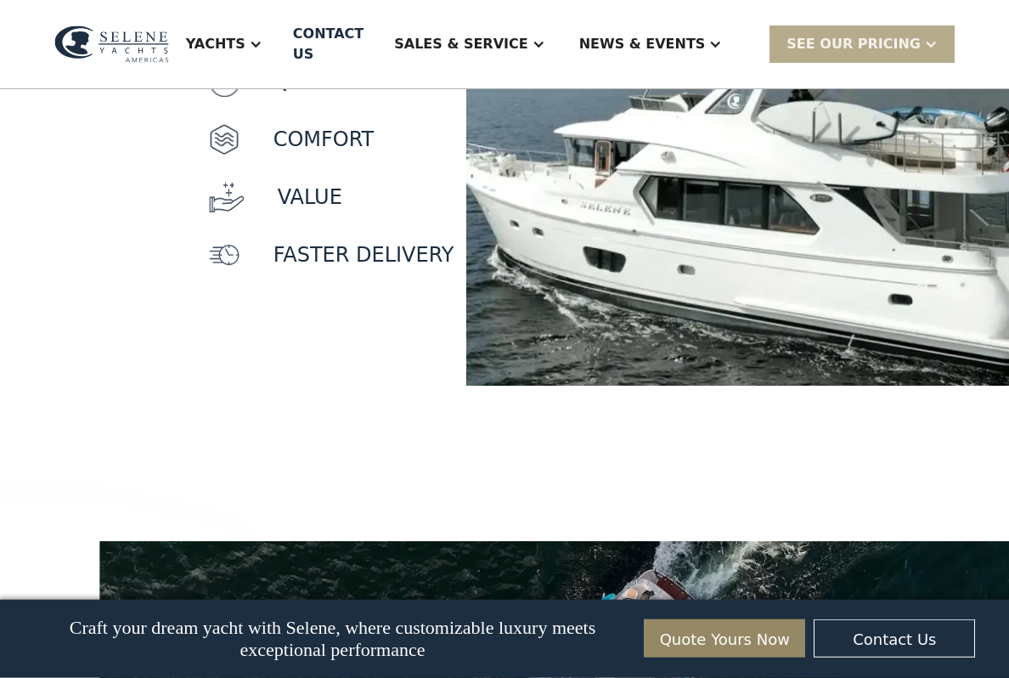
scroll to position [1678, 0]
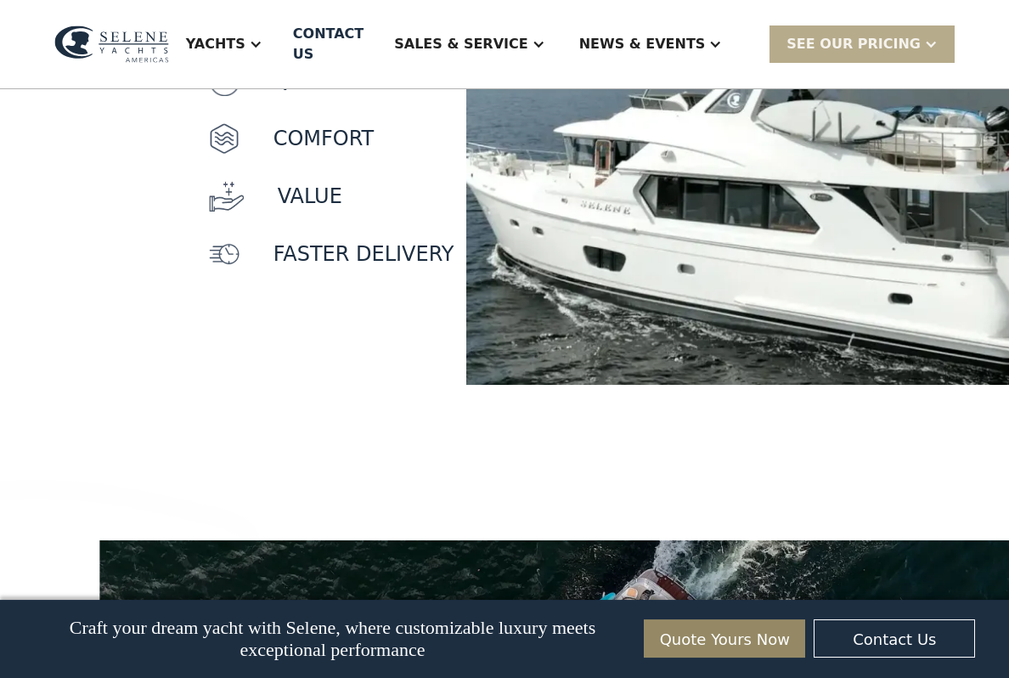
click at [306, 269] on p "faster delivery" at bounding box center [363, 254] width 181 height 31
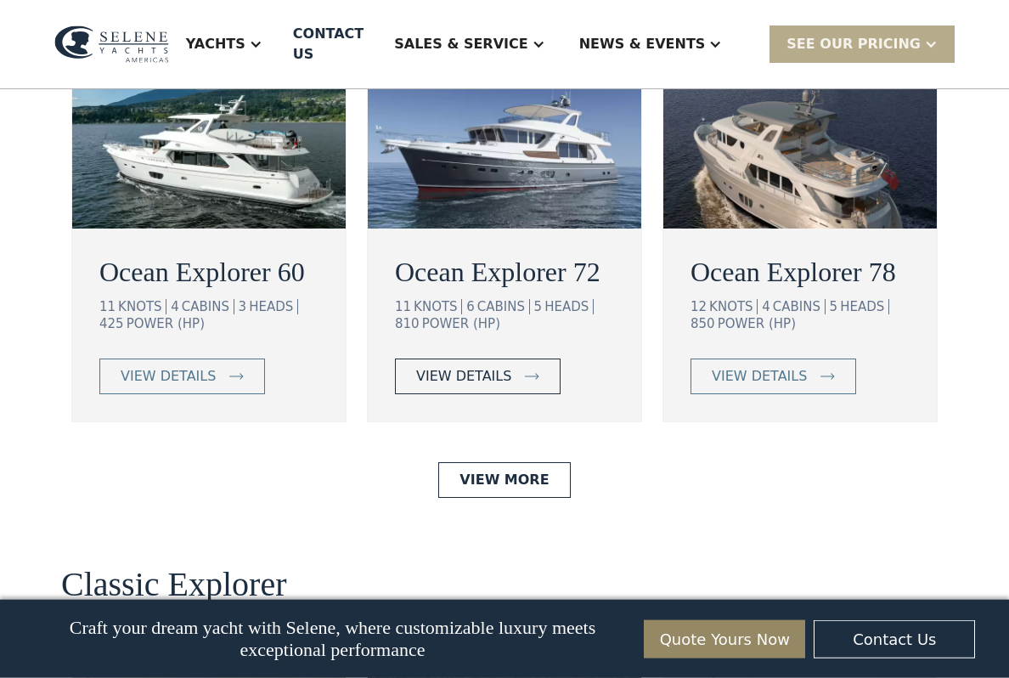
scroll to position [3112, 0]
click at [502, 386] on div "view details" at bounding box center [463, 376] width 95 height 20
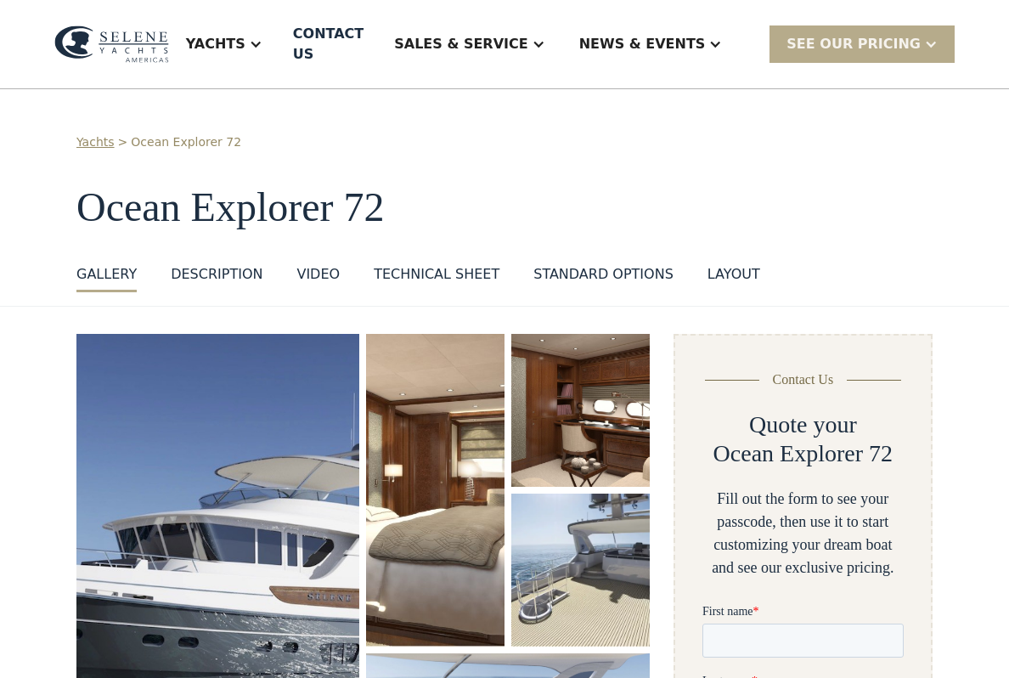
click at [200, 235] on div "Yachts > Ocean Explorer 72 Ocean Explorer 72 GALLERY GALLERY VIRTUAL TOUR DESCR…" at bounding box center [504, 212] width 856 height 159
click at [209, 264] on div "DESCRIPTION" at bounding box center [217, 274] width 92 height 20
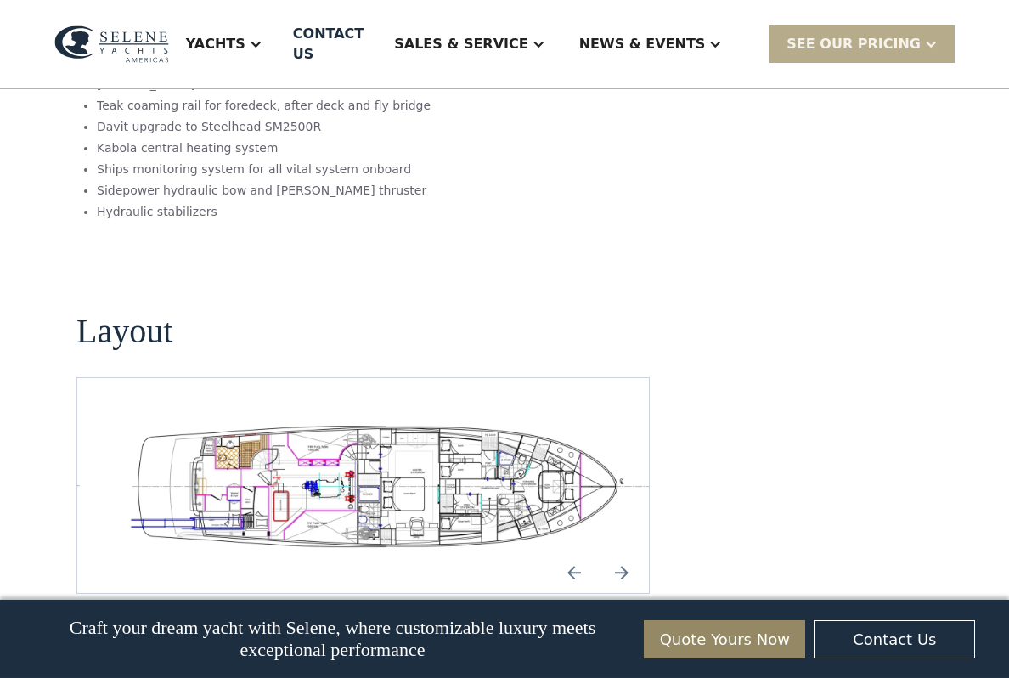
scroll to position [2856, 0]
click at [488, 418] on img "open lightbox" at bounding box center [390, 484] width 544 height 132
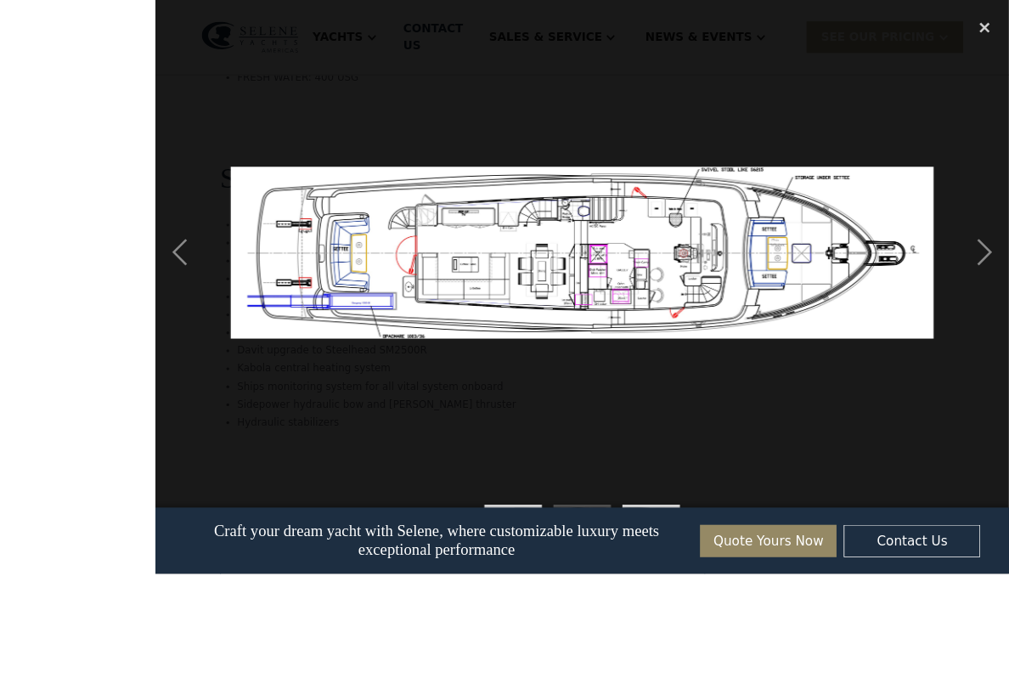
scroll to position [2805, 0]
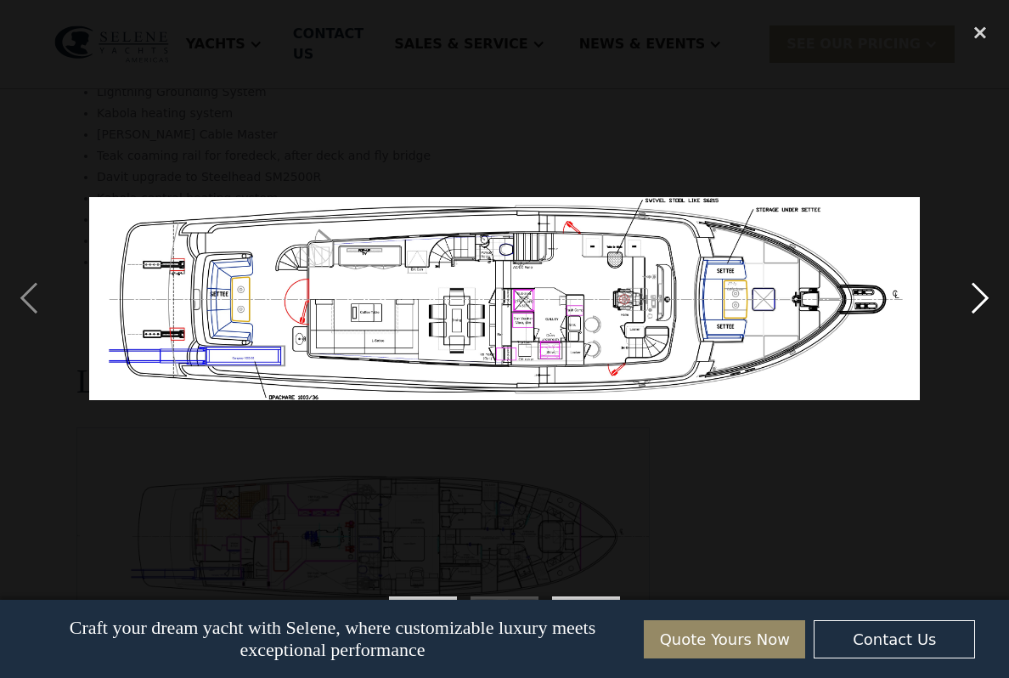
click at [982, 319] on div "next image" at bounding box center [980, 298] width 58 height 569
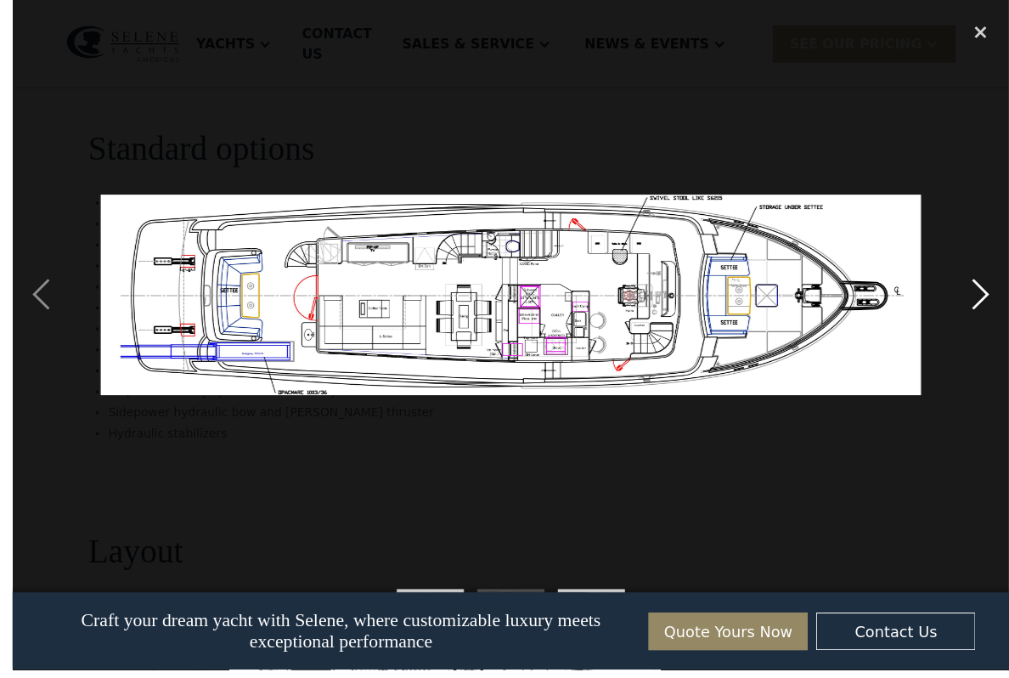
scroll to position [2777, 0]
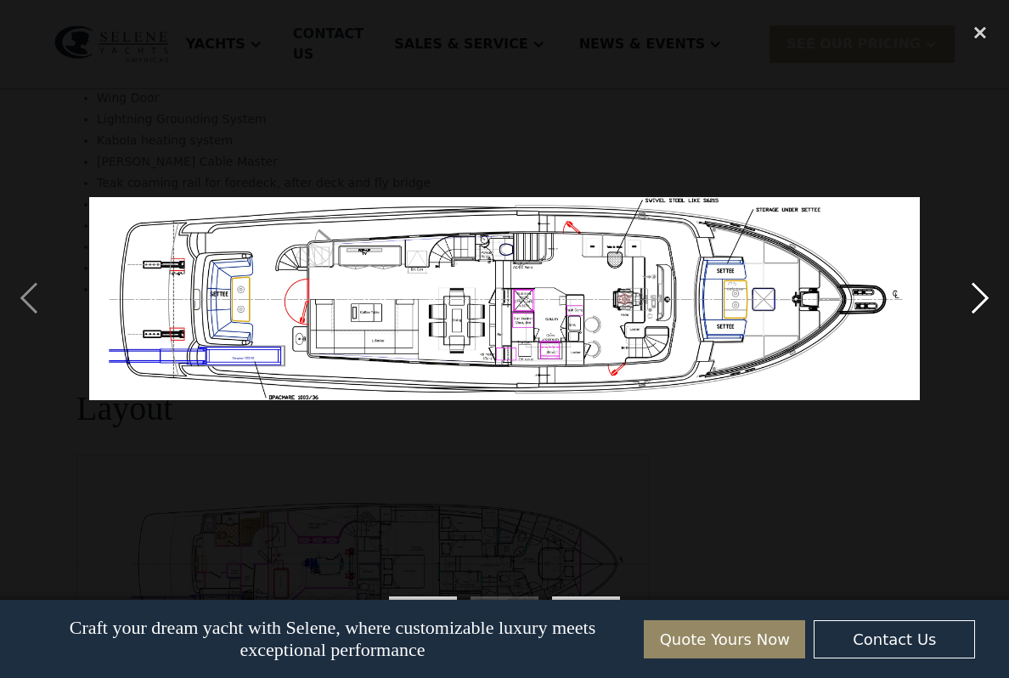
click at [988, 318] on div "next image" at bounding box center [980, 298] width 58 height 569
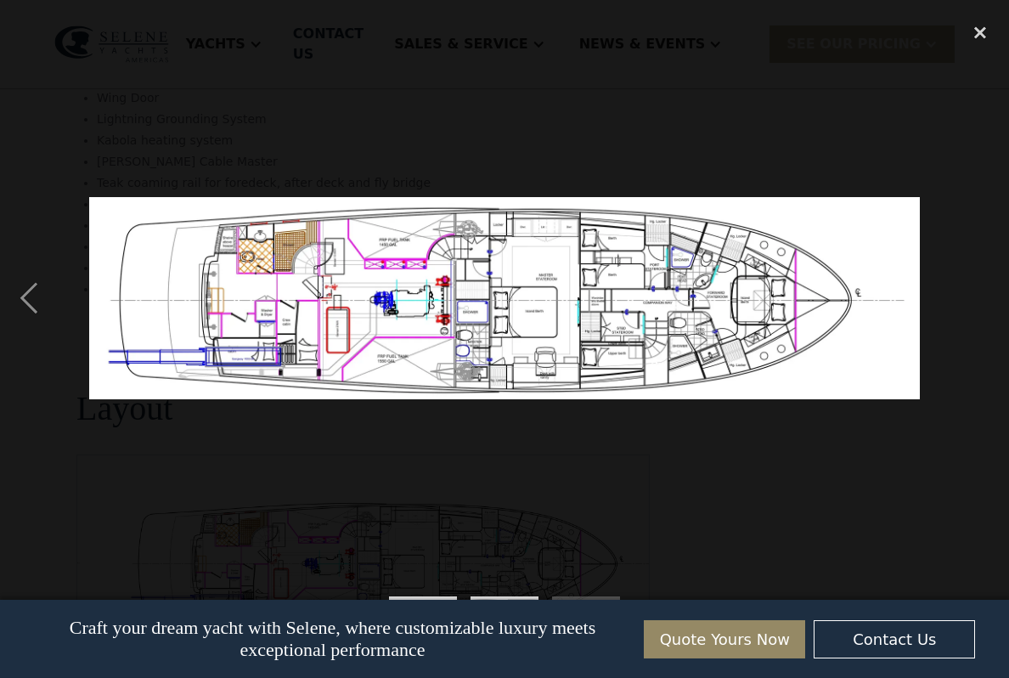
click at [969, 325] on div "next image" at bounding box center [980, 298] width 58 height 569
click at [18, 308] on div "previous image" at bounding box center [29, 298] width 58 height 569
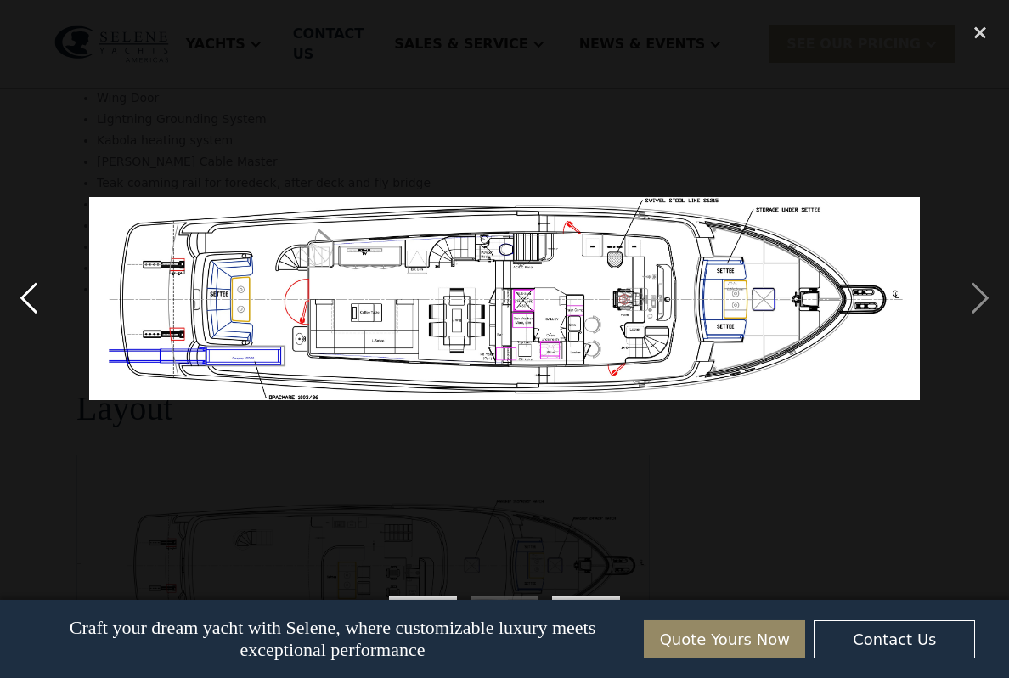
click at [22, 312] on div "previous image" at bounding box center [29, 298] width 58 height 569
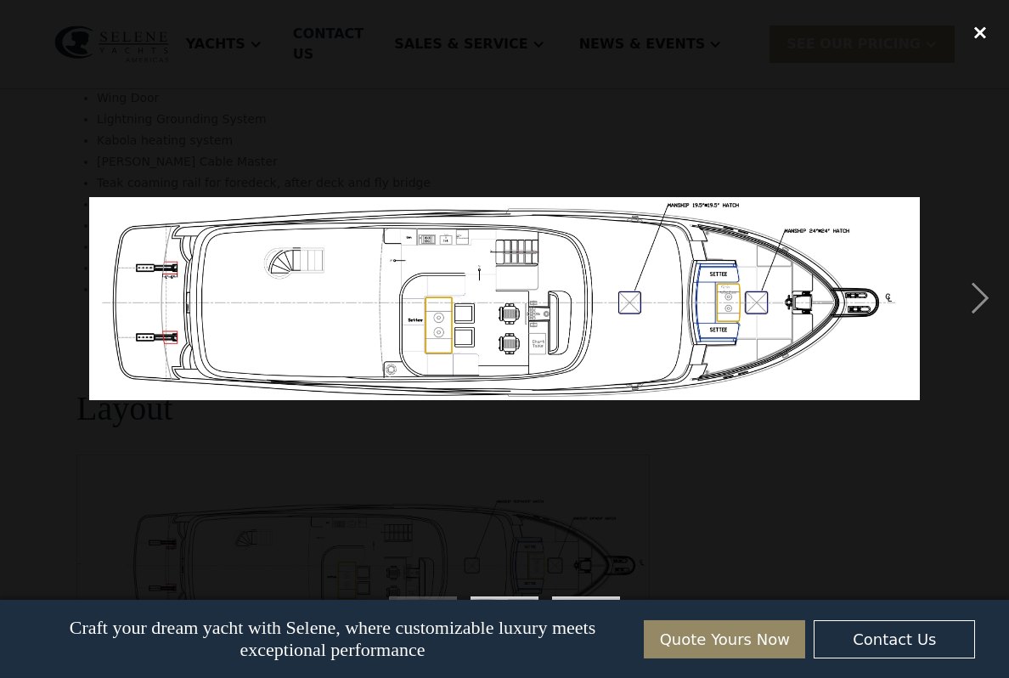
click at [986, 42] on div "close lightbox" at bounding box center [980, 32] width 58 height 37
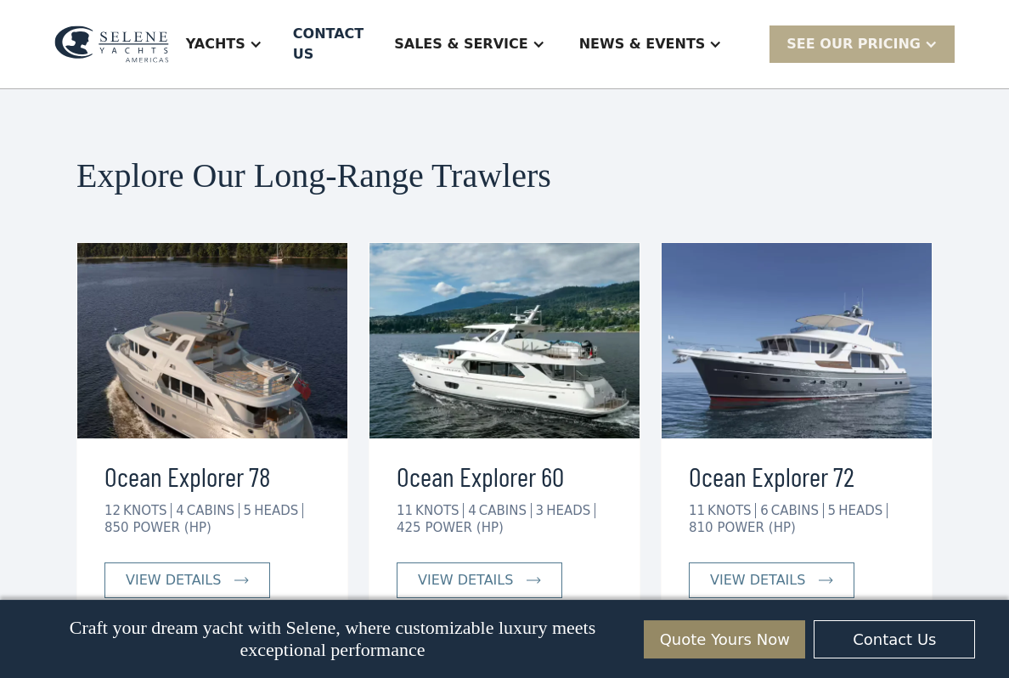
scroll to position [3520, 0]
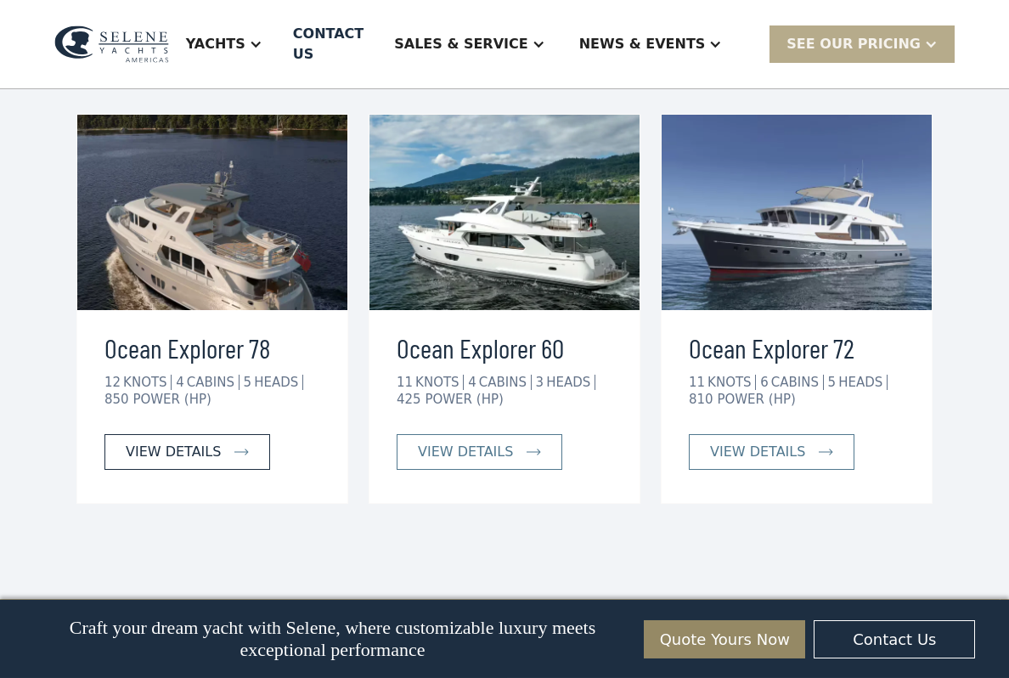
click at [176, 442] on div "view details" at bounding box center [173, 452] width 95 height 20
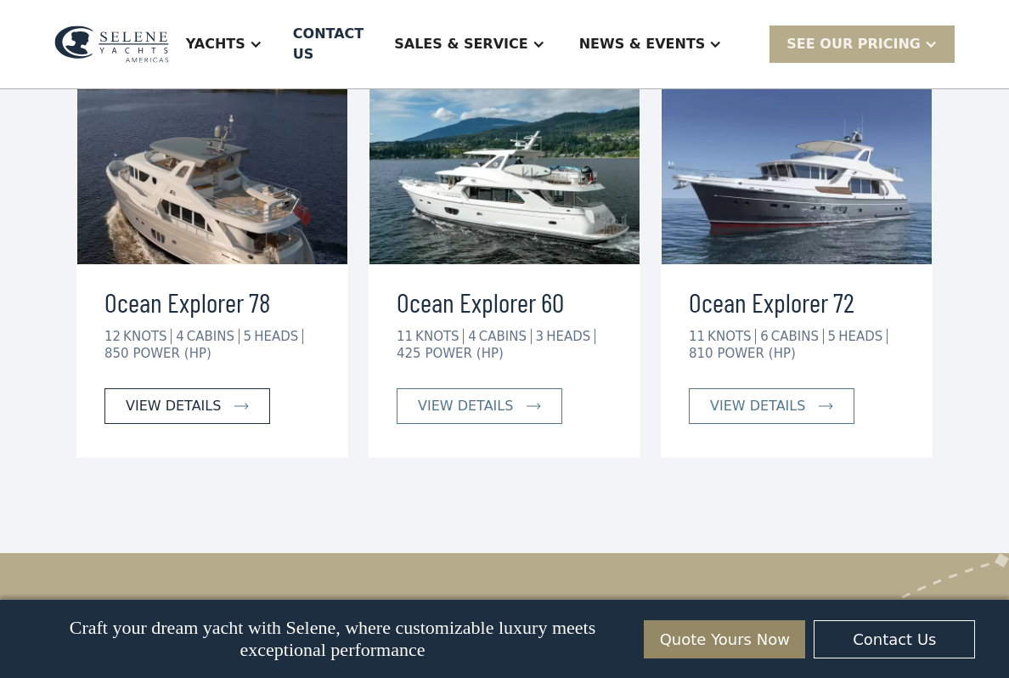
scroll to position [3695, 0]
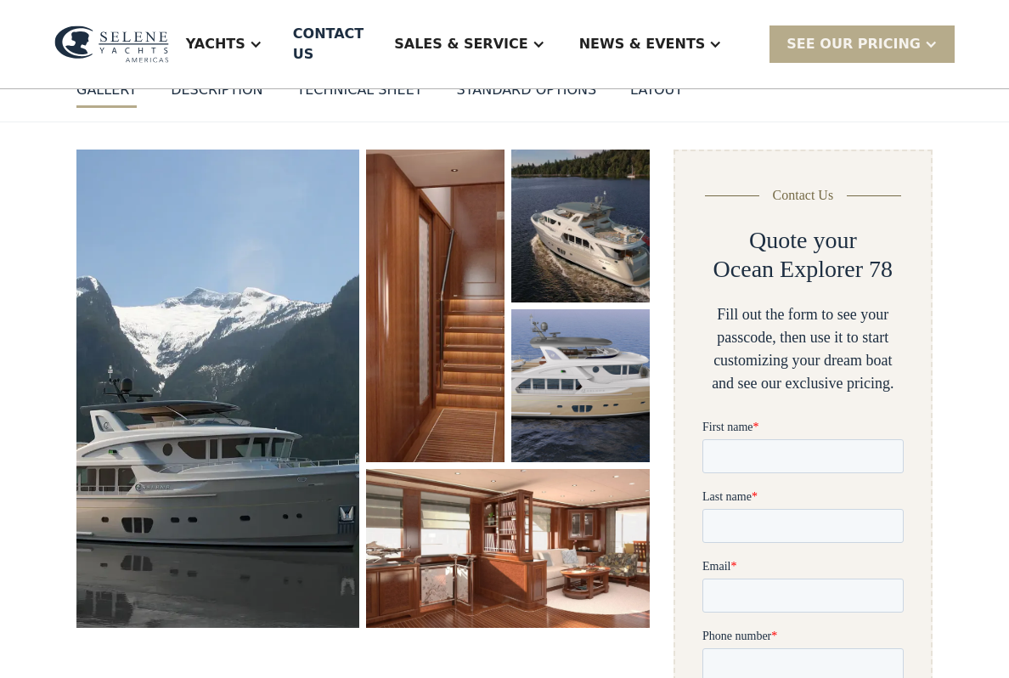
scroll to position [179, 0]
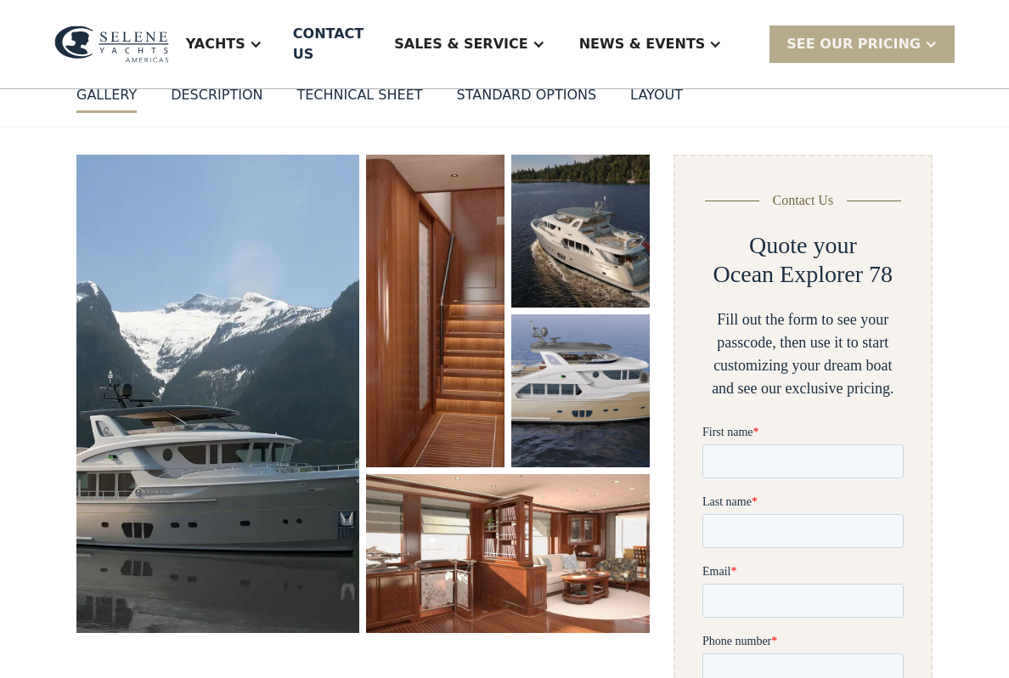
click at [159, 446] on img "open lightbox" at bounding box center [217, 394] width 283 height 478
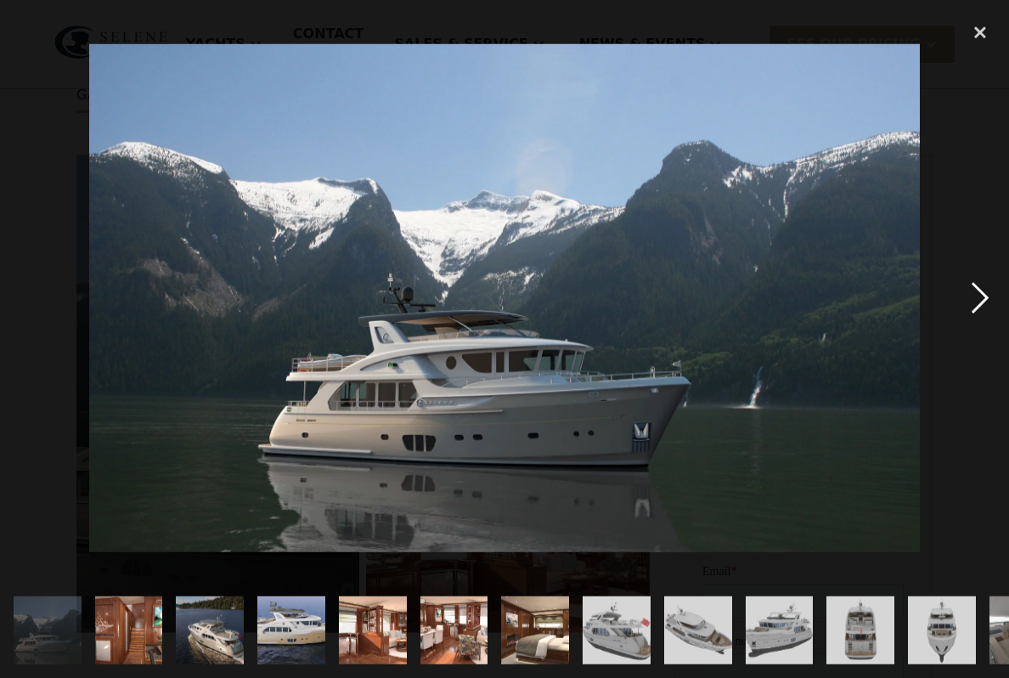
click at [967, 319] on div "next image" at bounding box center [980, 298] width 58 height 569
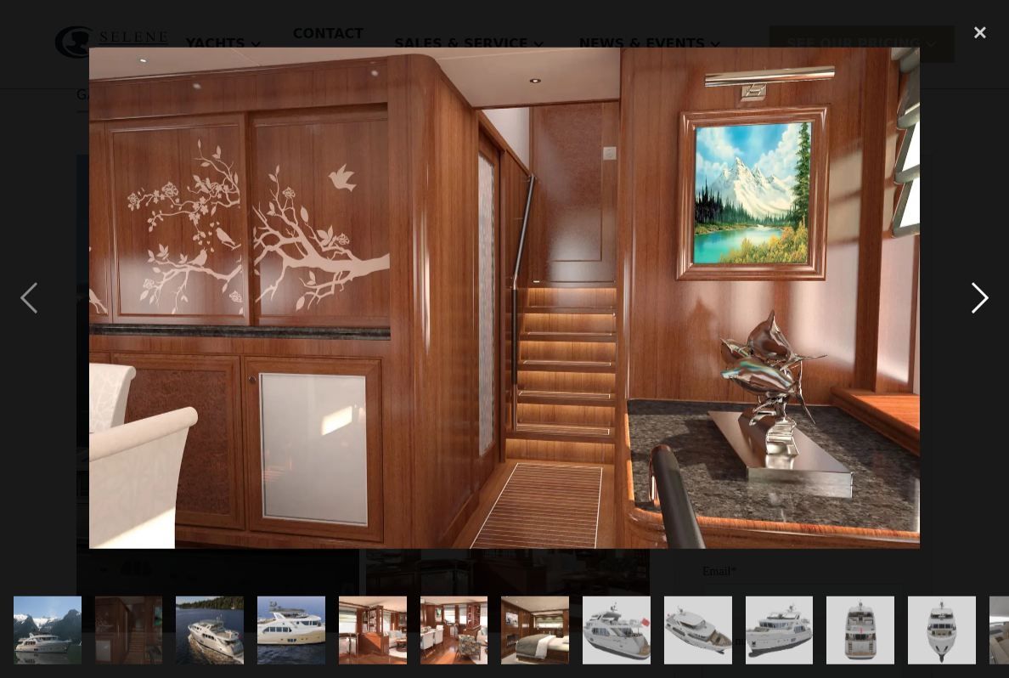
click at [954, 320] on div "next image" at bounding box center [980, 298] width 58 height 569
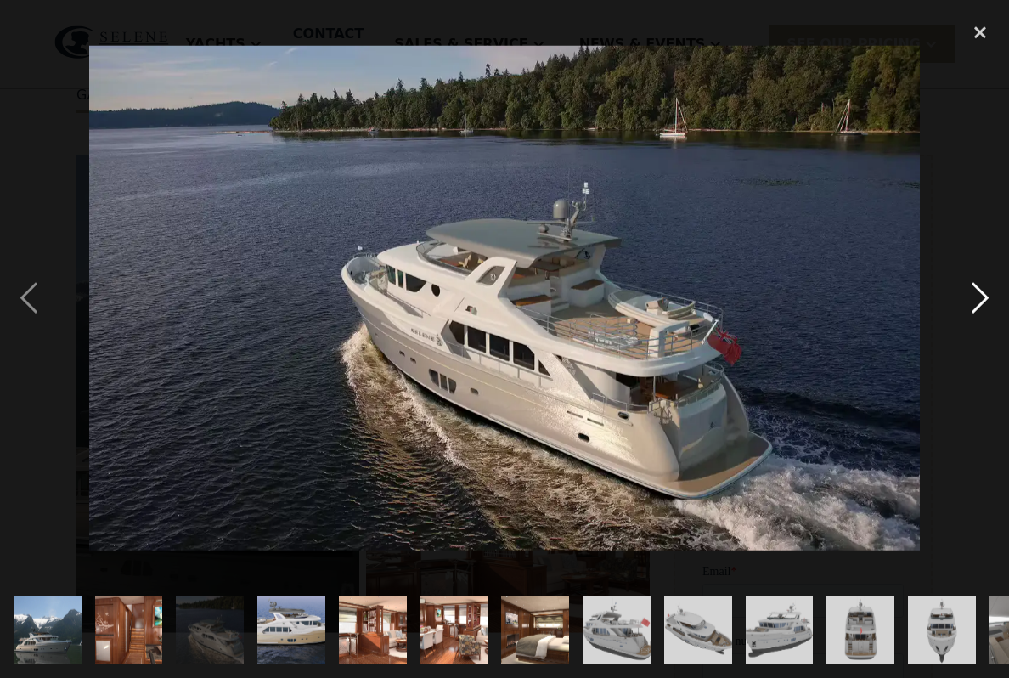
click at [970, 322] on div "next image" at bounding box center [980, 298] width 58 height 569
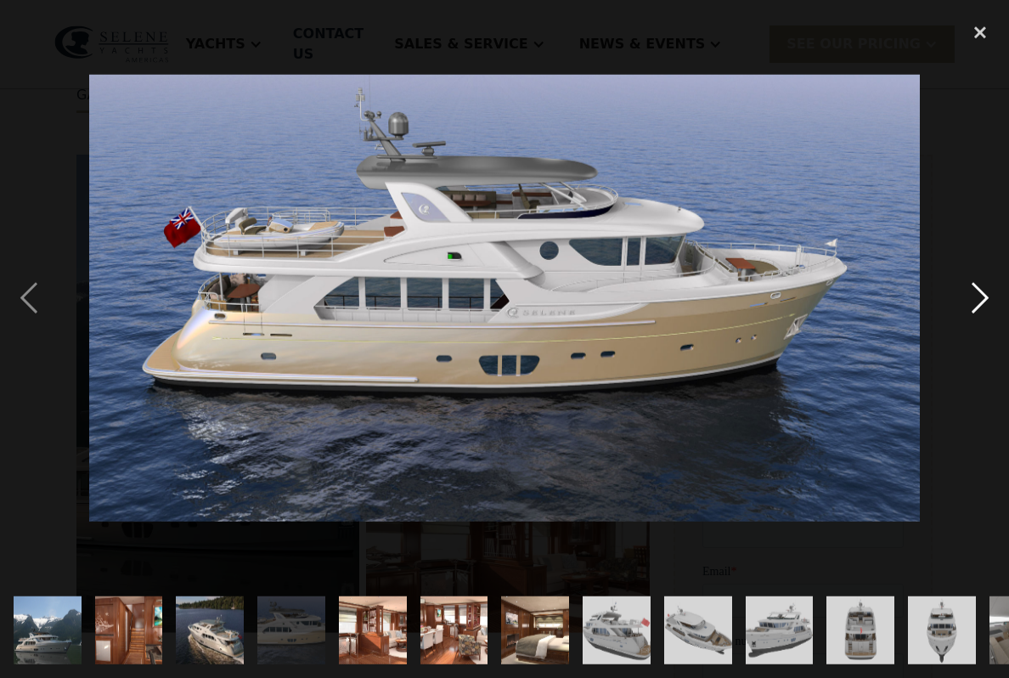
click at [983, 329] on div "next image" at bounding box center [980, 298] width 58 height 569
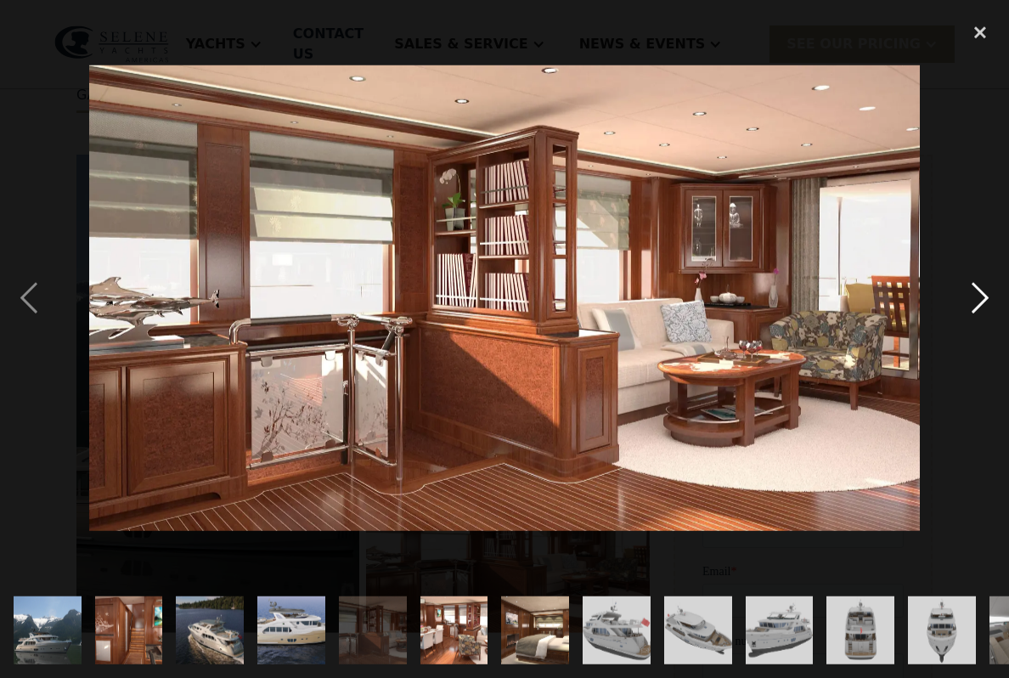
click at [973, 323] on div "next image" at bounding box center [980, 298] width 58 height 569
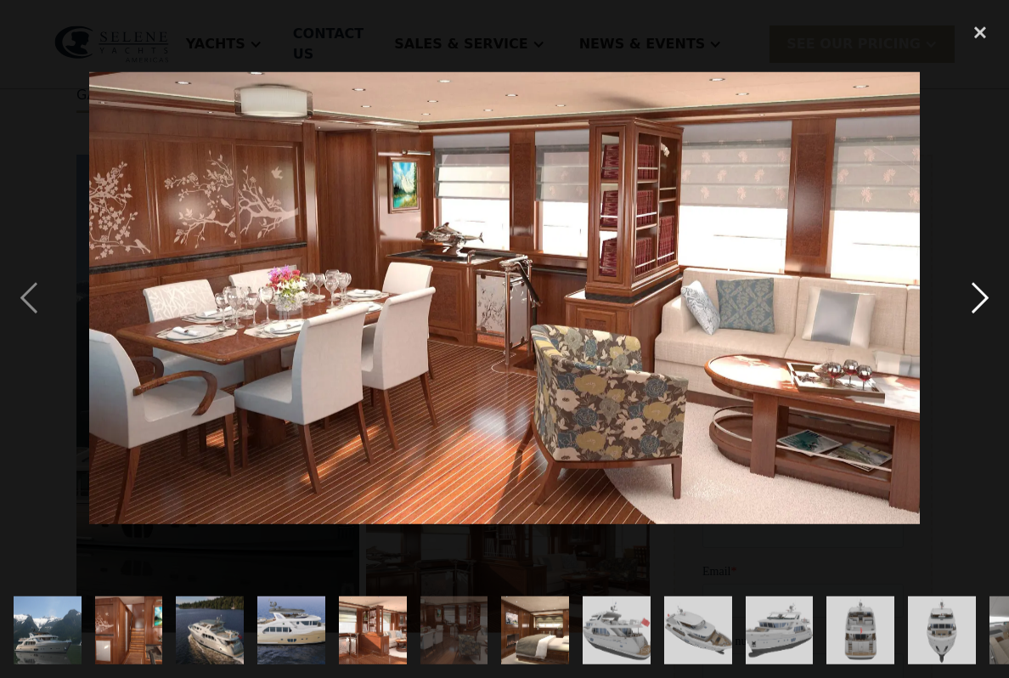
click at [972, 329] on div "next image" at bounding box center [980, 298] width 58 height 569
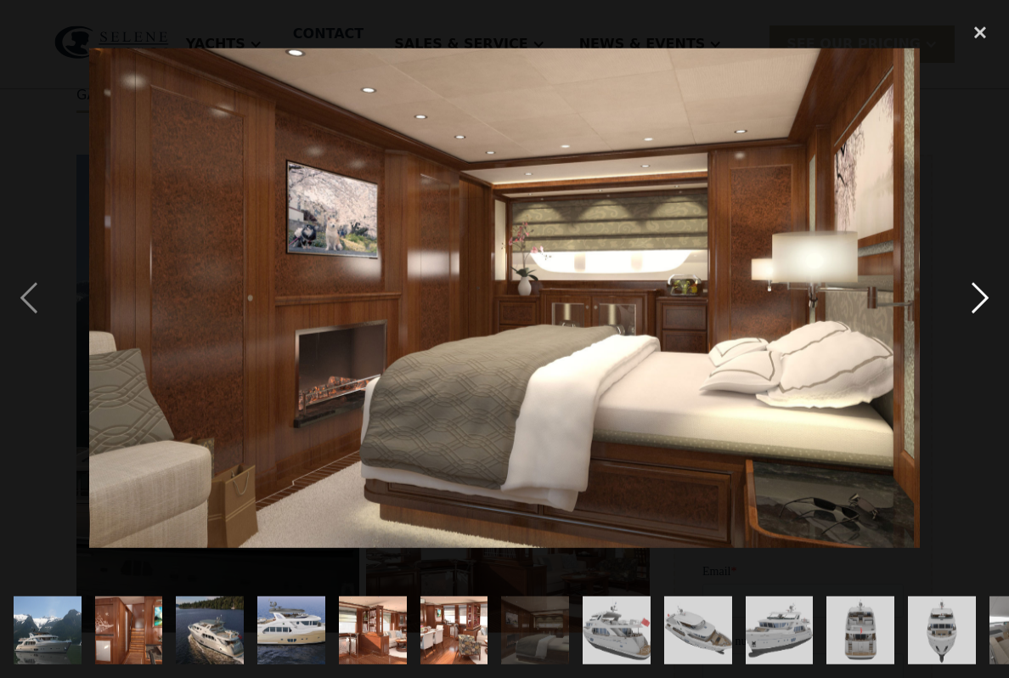
click at [974, 318] on div "next image" at bounding box center [980, 298] width 58 height 569
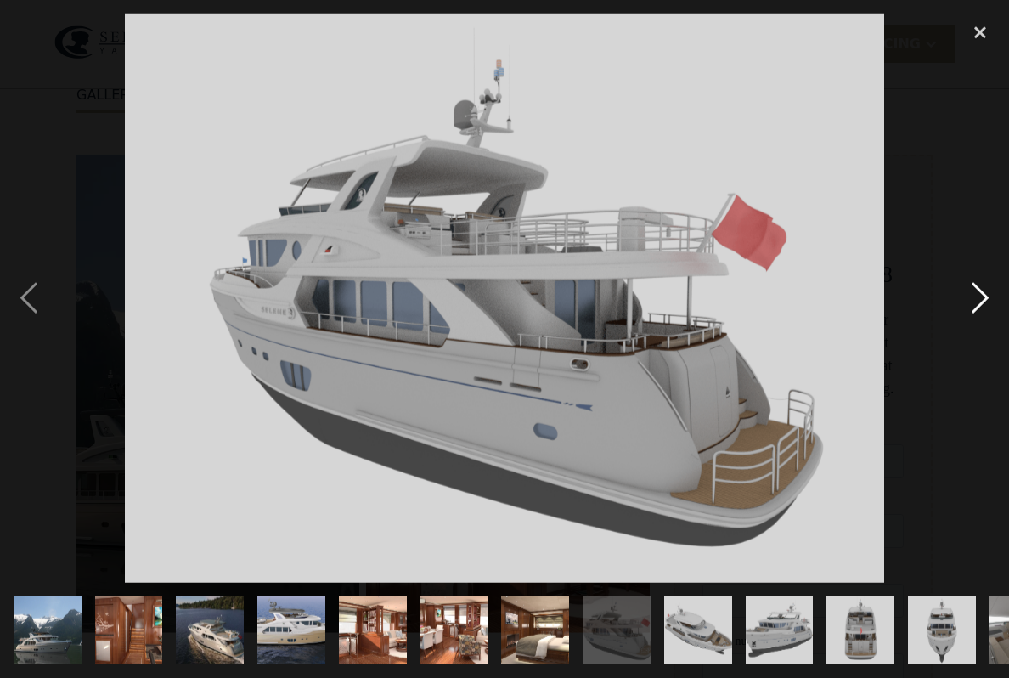
click at [979, 323] on div "next image" at bounding box center [980, 298] width 58 height 569
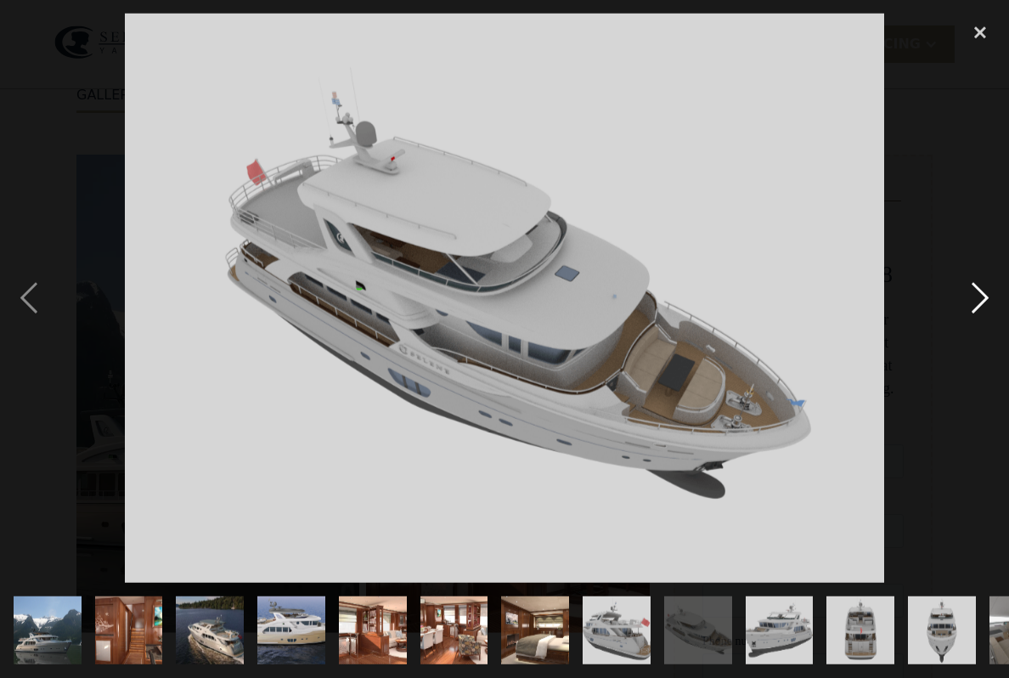
click at [976, 324] on div "next image" at bounding box center [980, 298] width 58 height 569
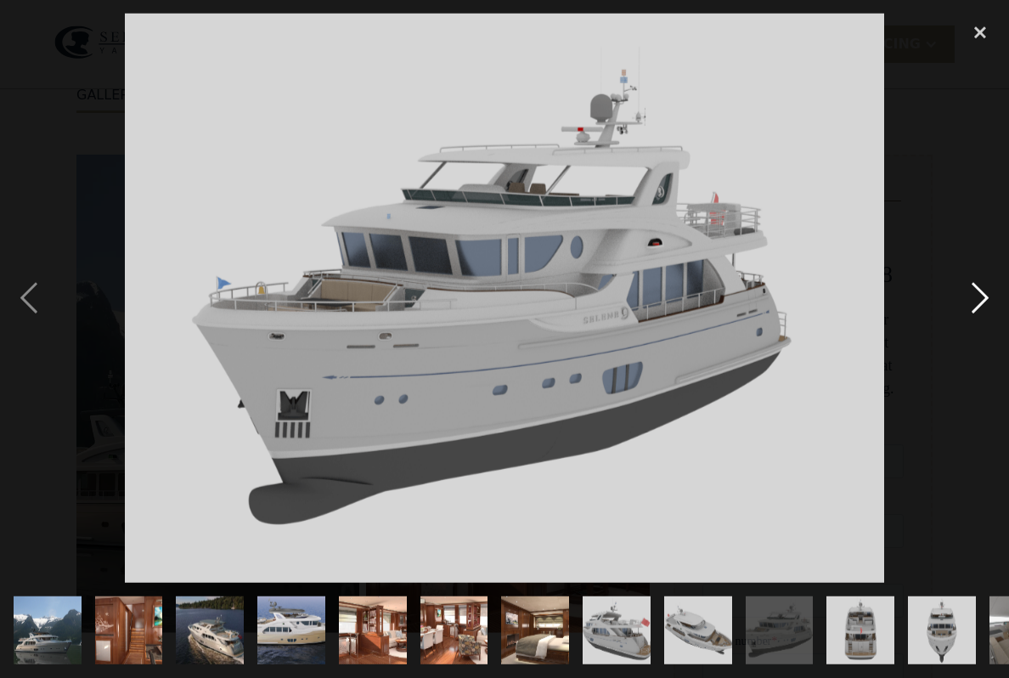
click at [976, 325] on div "next image" at bounding box center [980, 298] width 58 height 569
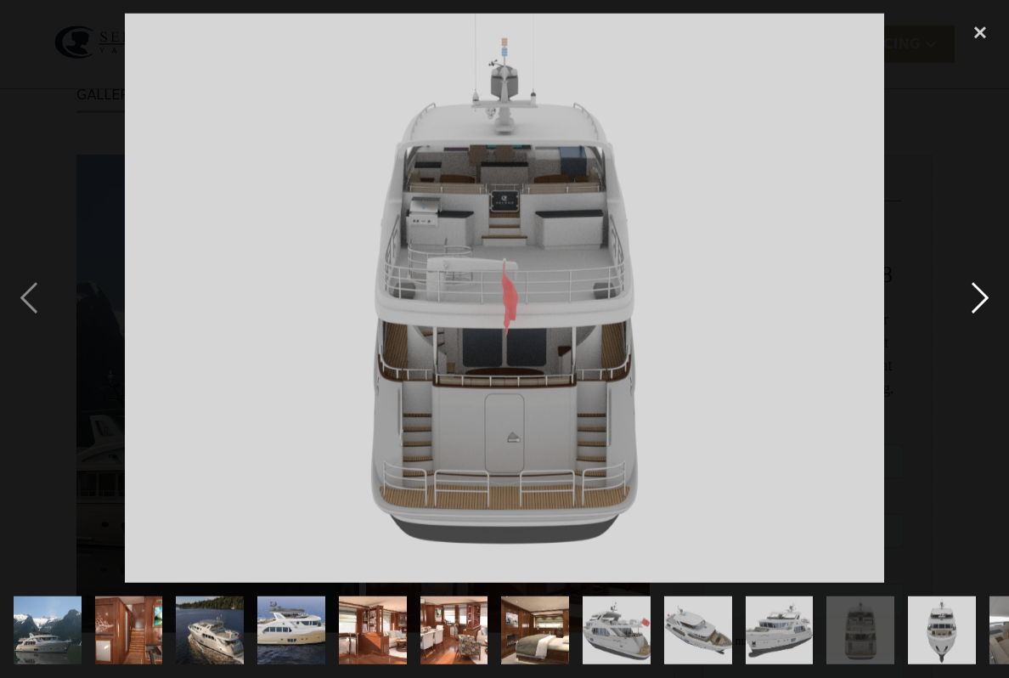
click at [982, 326] on div "next image" at bounding box center [980, 298] width 58 height 569
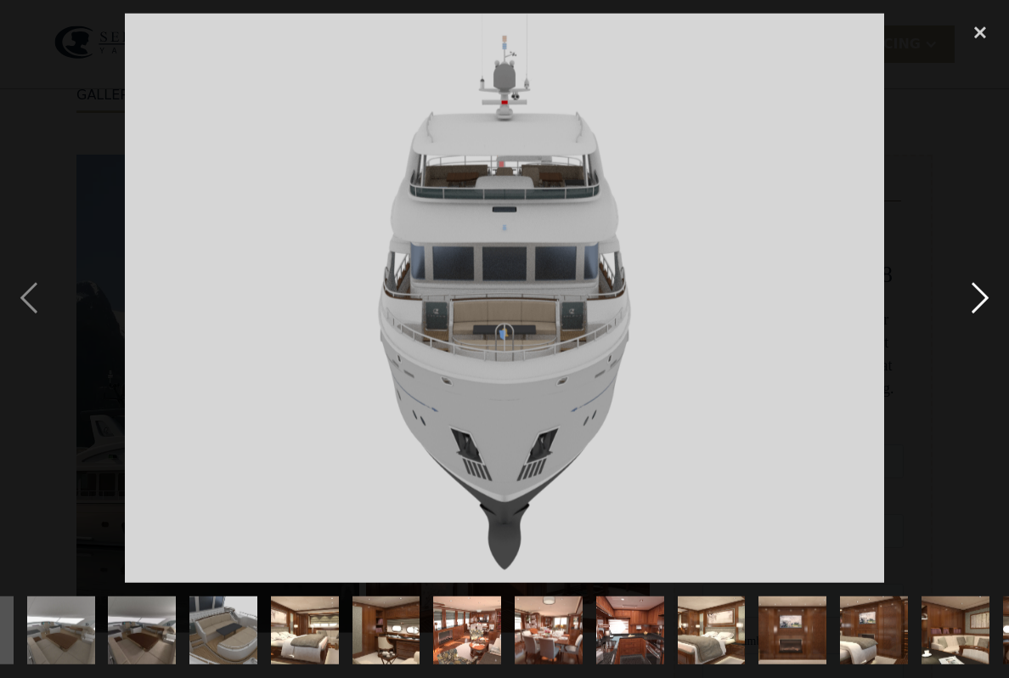
scroll to position [0, 963]
click at [985, 324] on div "next image" at bounding box center [980, 298] width 58 height 569
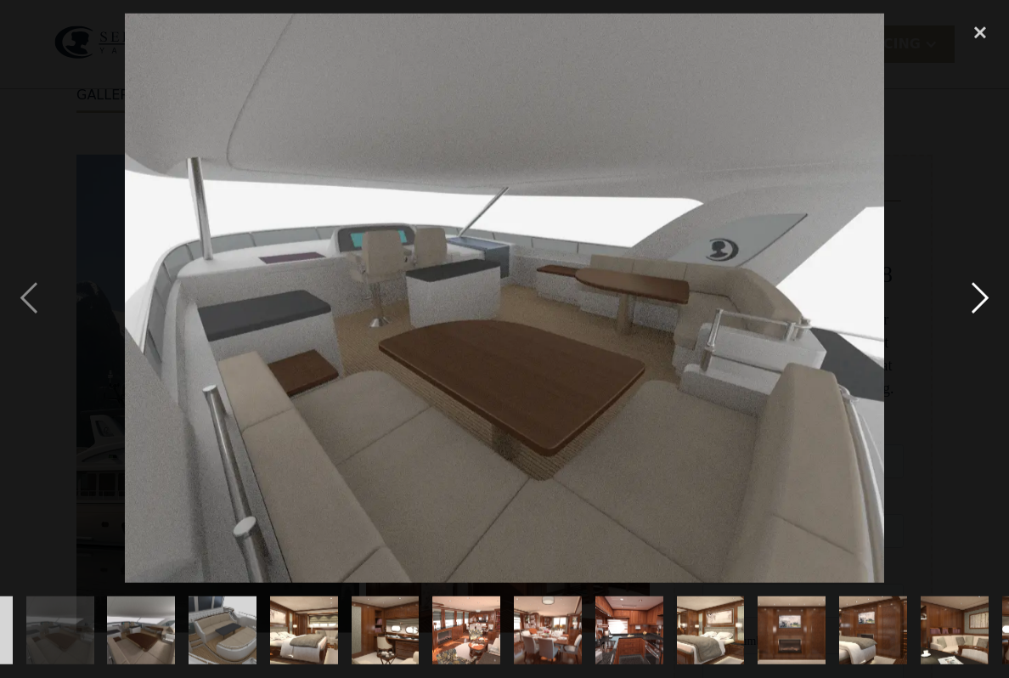
click at [964, 334] on div "next image" at bounding box center [980, 298] width 58 height 569
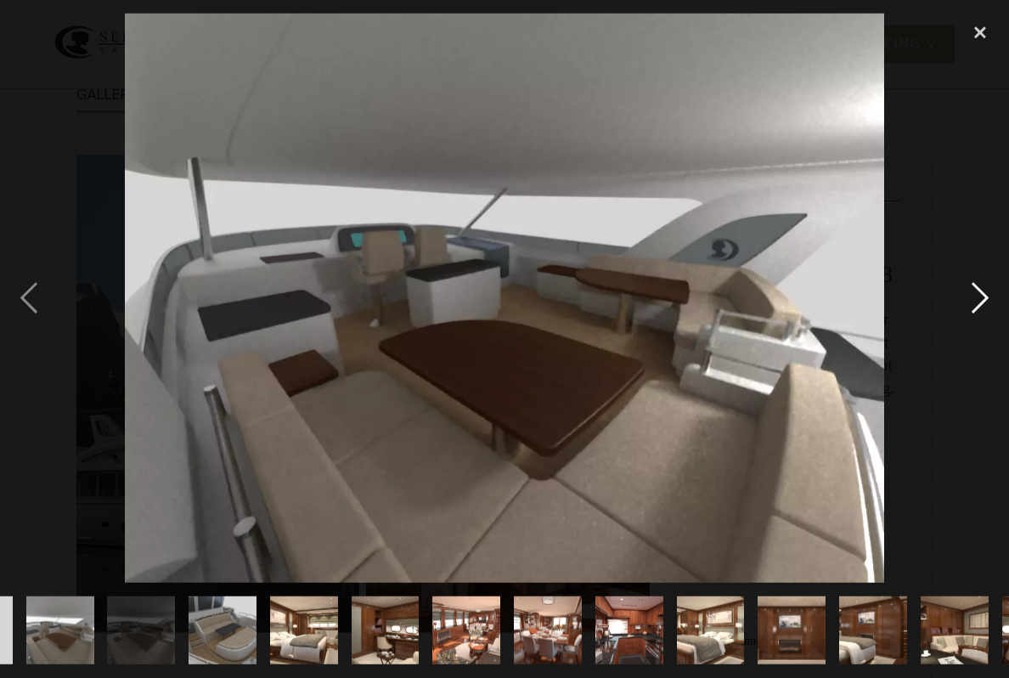
scroll to position [179, 0]
click at [960, 334] on div "next image" at bounding box center [980, 298] width 58 height 569
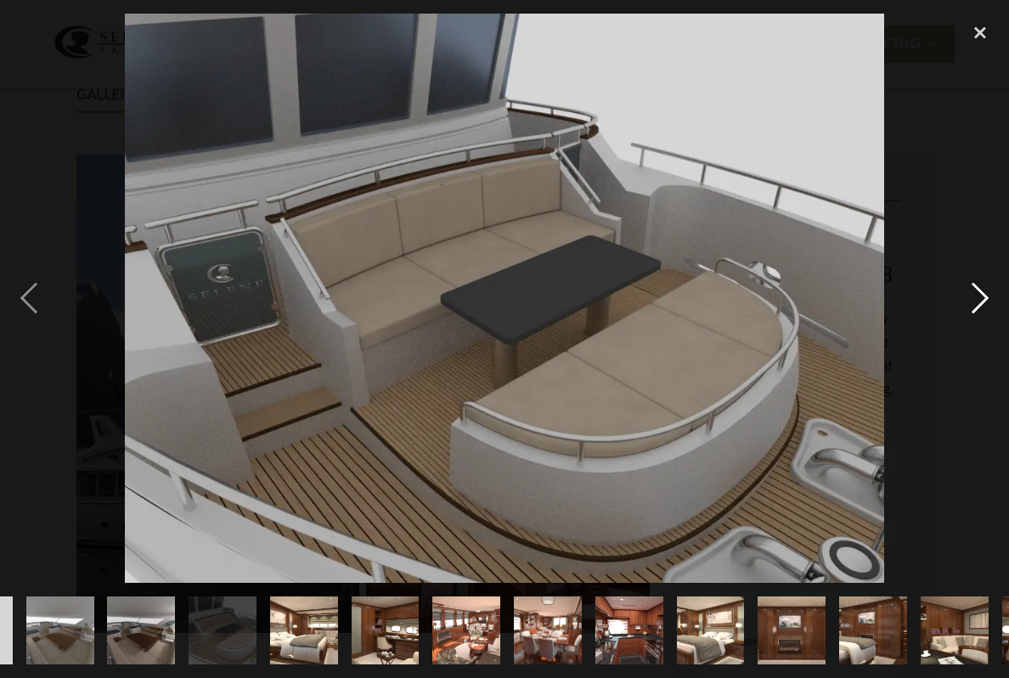
click at [976, 329] on div "next image" at bounding box center [980, 298] width 58 height 569
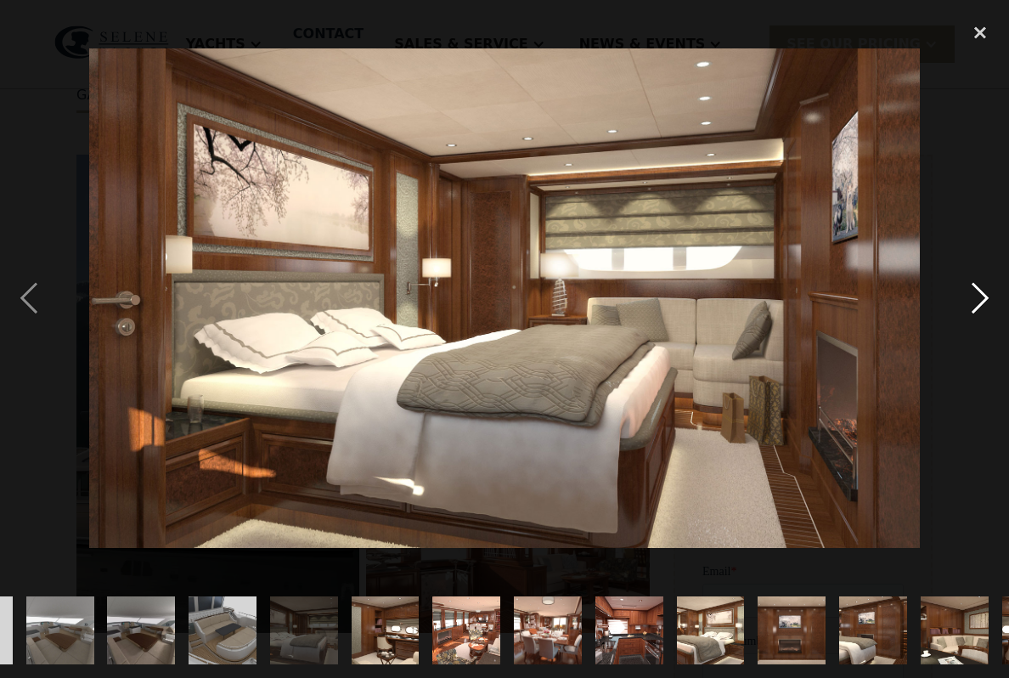
click at [982, 325] on div "next image" at bounding box center [980, 298] width 58 height 569
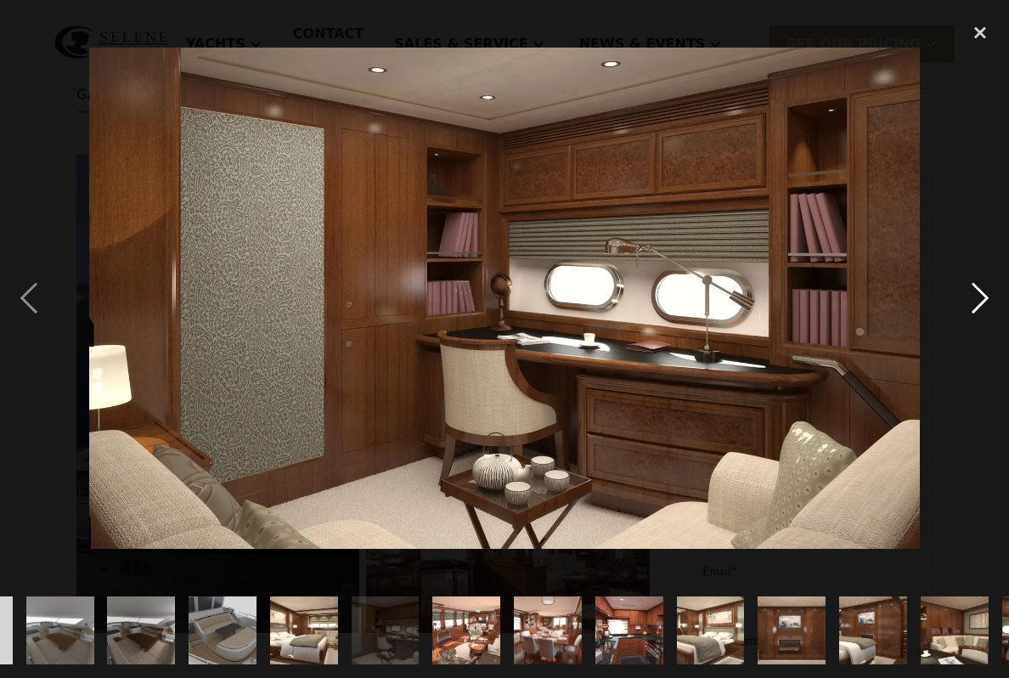
click at [987, 322] on div "next image" at bounding box center [980, 298] width 58 height 569
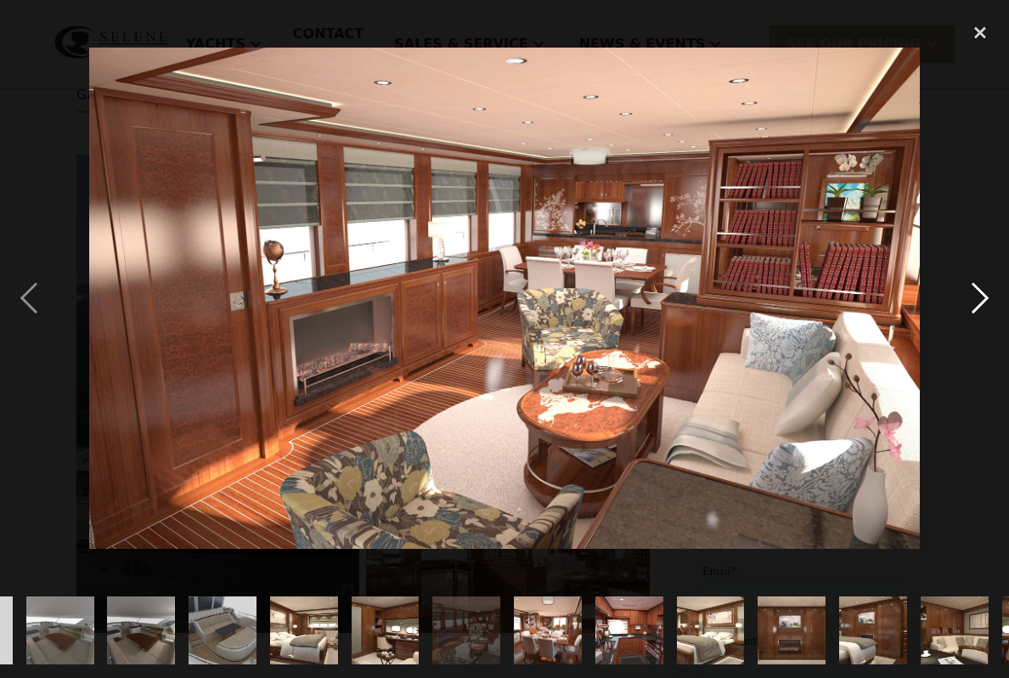
click at [992, 322] on div "next image" at bounding box center [980, 298] width 58 height 569
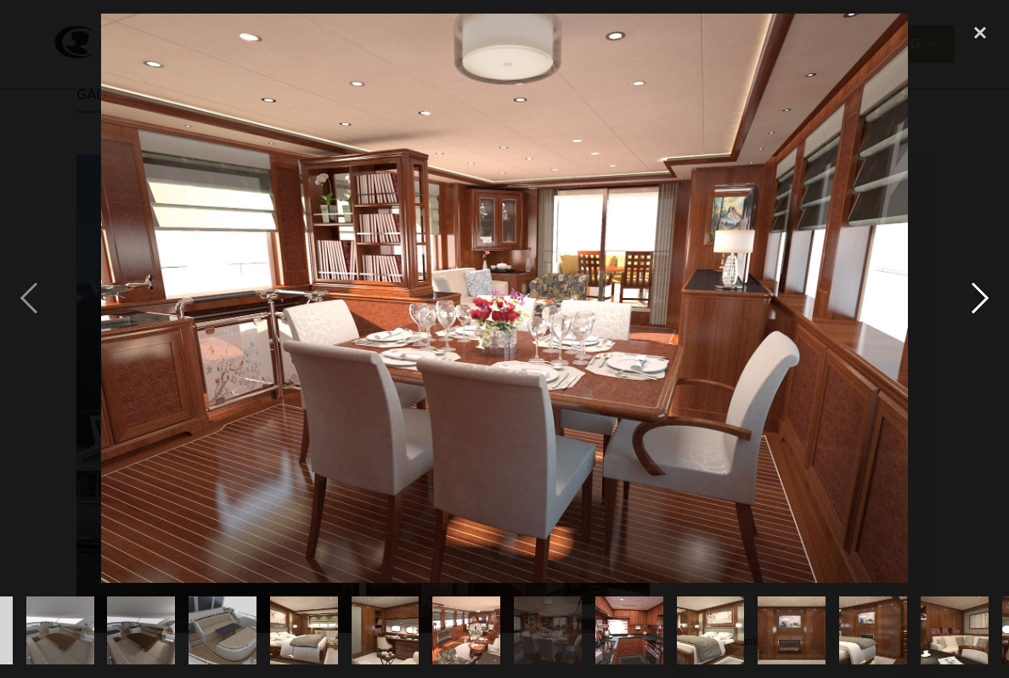
click at [983, 329] on div "next image" at bounding box center [980, 298] width 58 height 569
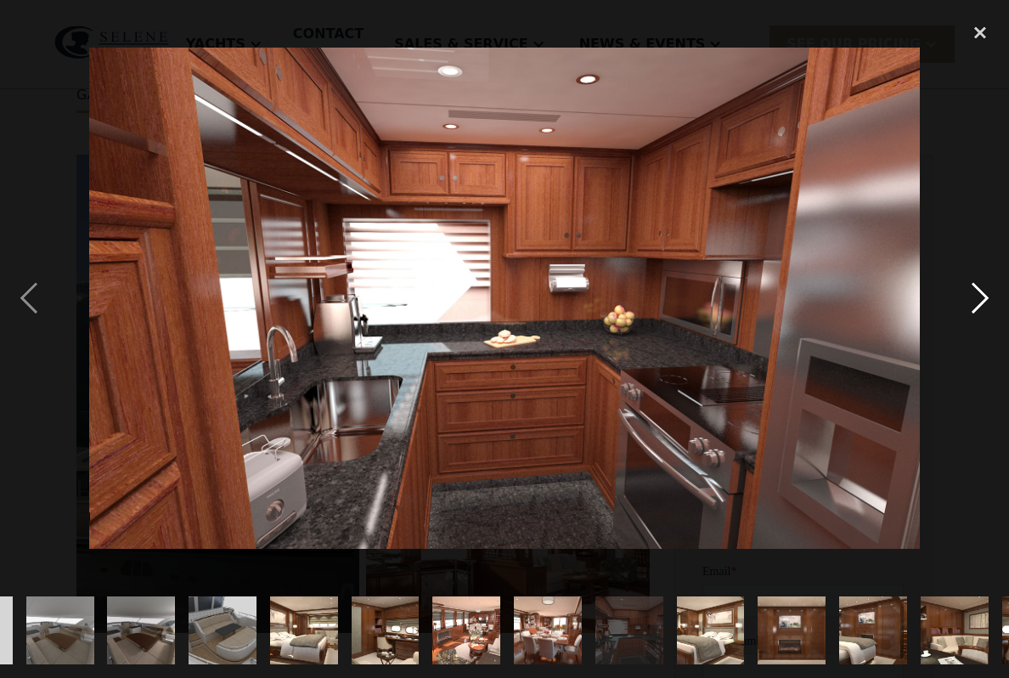
click at [986, 324] on div "next image" at bounding box center [980, 298] width 58 height 569
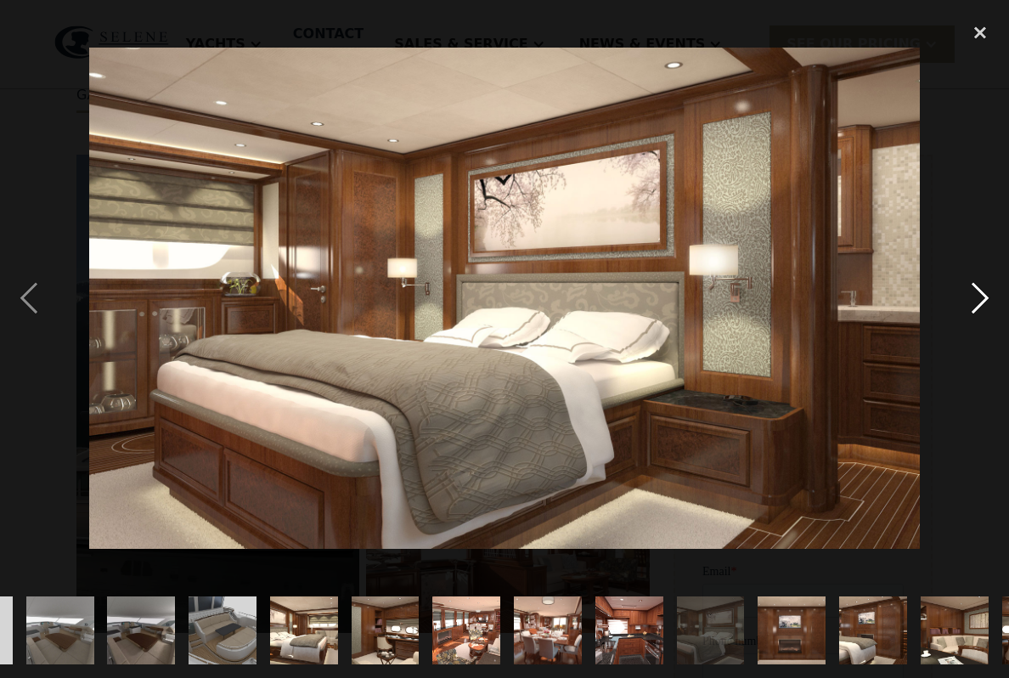
click at [971, 326] on div "next image" at bounding box center [980, 298] width 58 height 569
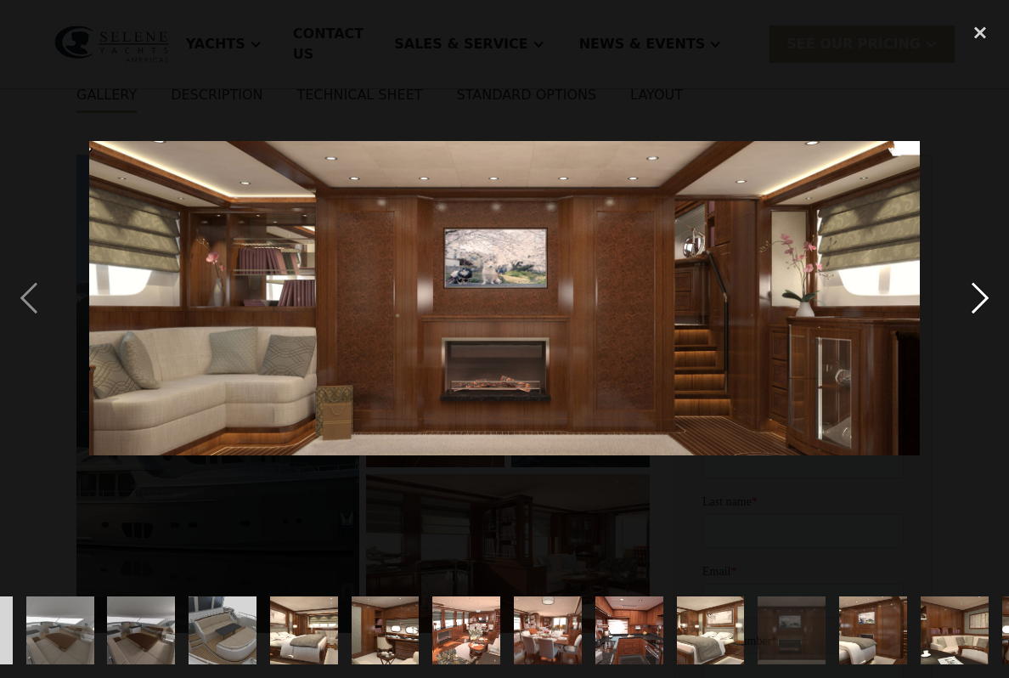
click at [984, 327] on div "next image" at bounding box center [980, 298] width 58 height 569
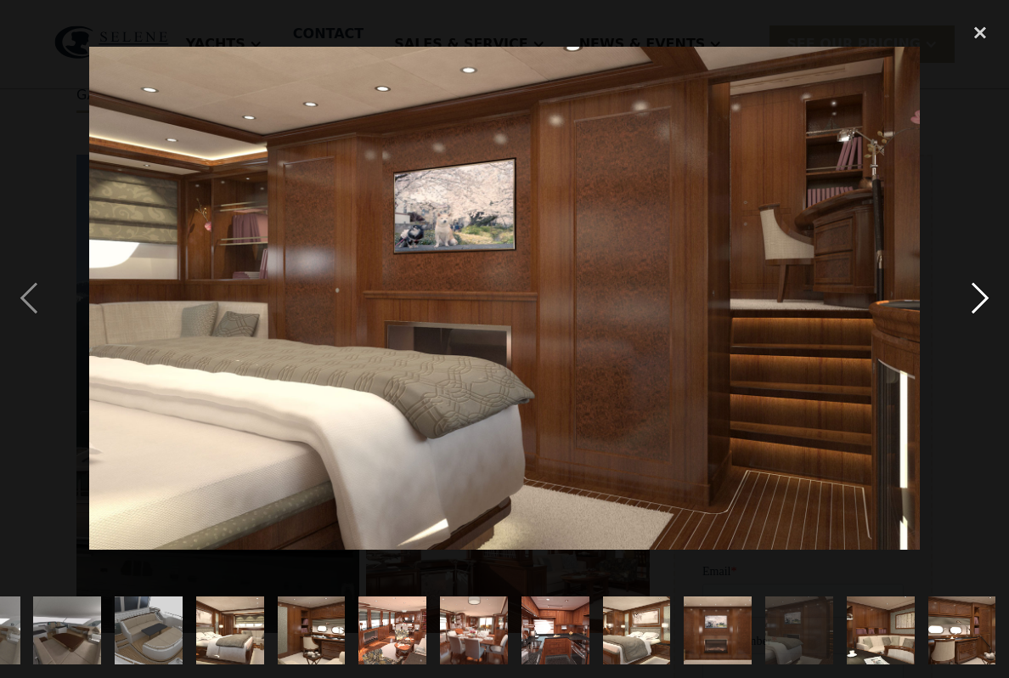
click at [992, 321] on div "next image" at bounding box center [980, 298] width 58 height 569
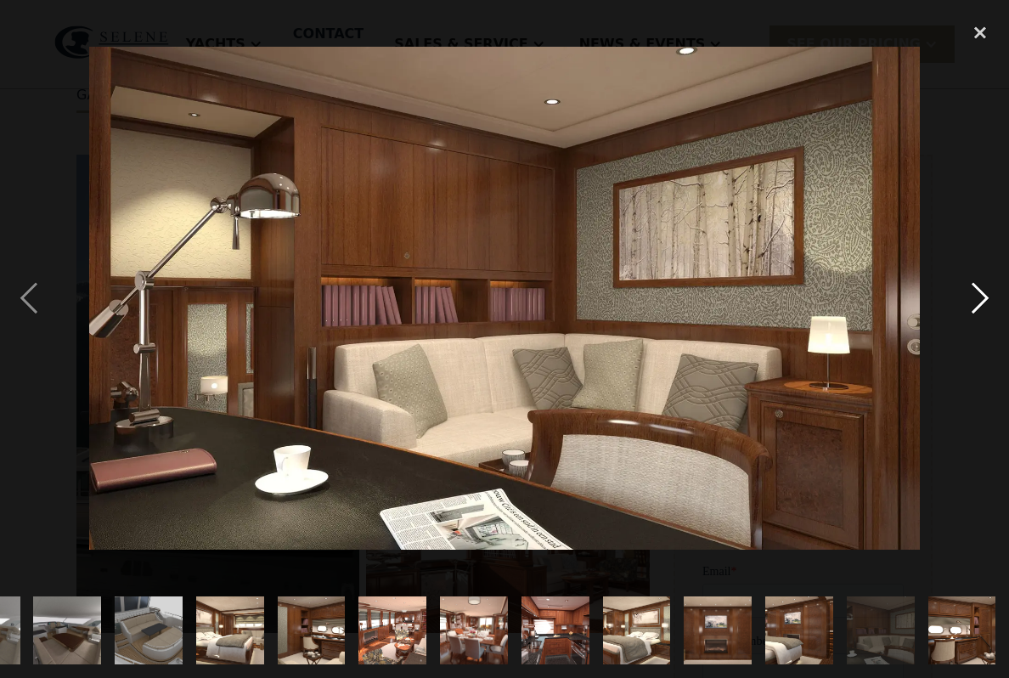
click at [969, 329] on div "next image" at bounding box center [980, 298] width 58 height 569
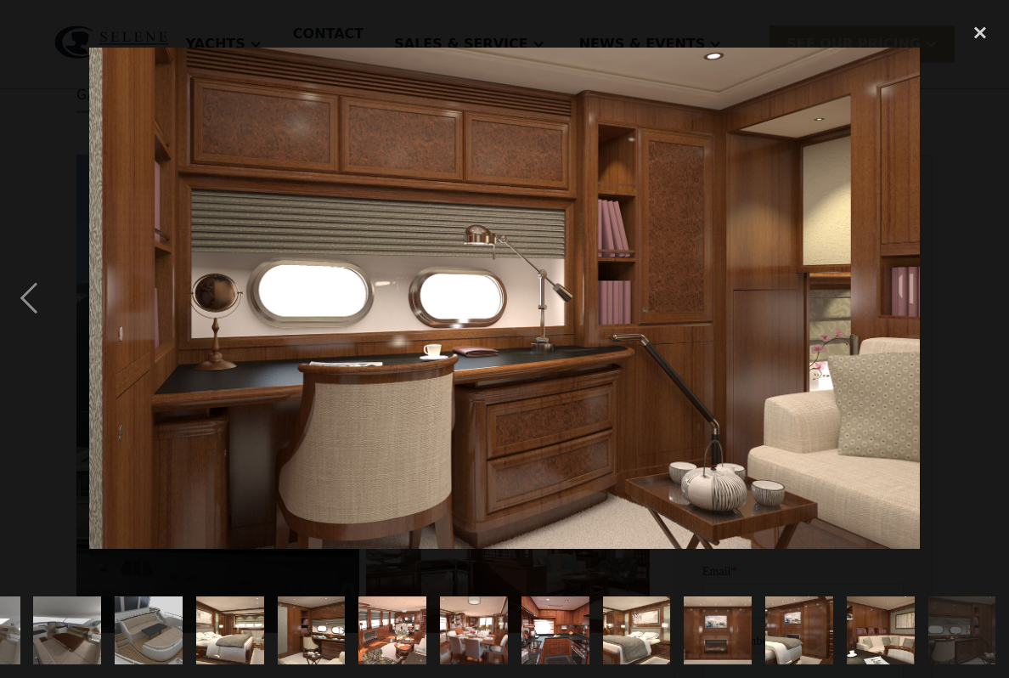
click at [982, 327] on div "next image" at bounding box center [980, 298] width 58 height 569
click at [980, 333] on div "next image" at bounding box center [980, 298] width 58 height 569
click at [984, 29] on div "close lightbox" at bounding box center [980, 32] width 58 height 37
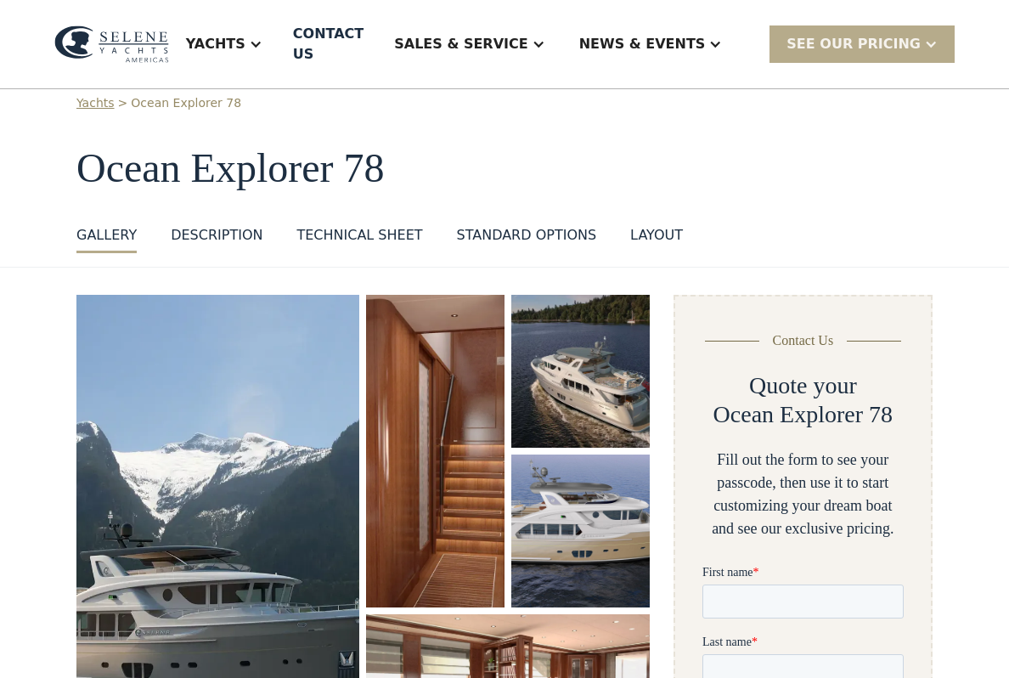
scroll to position [36, 0]
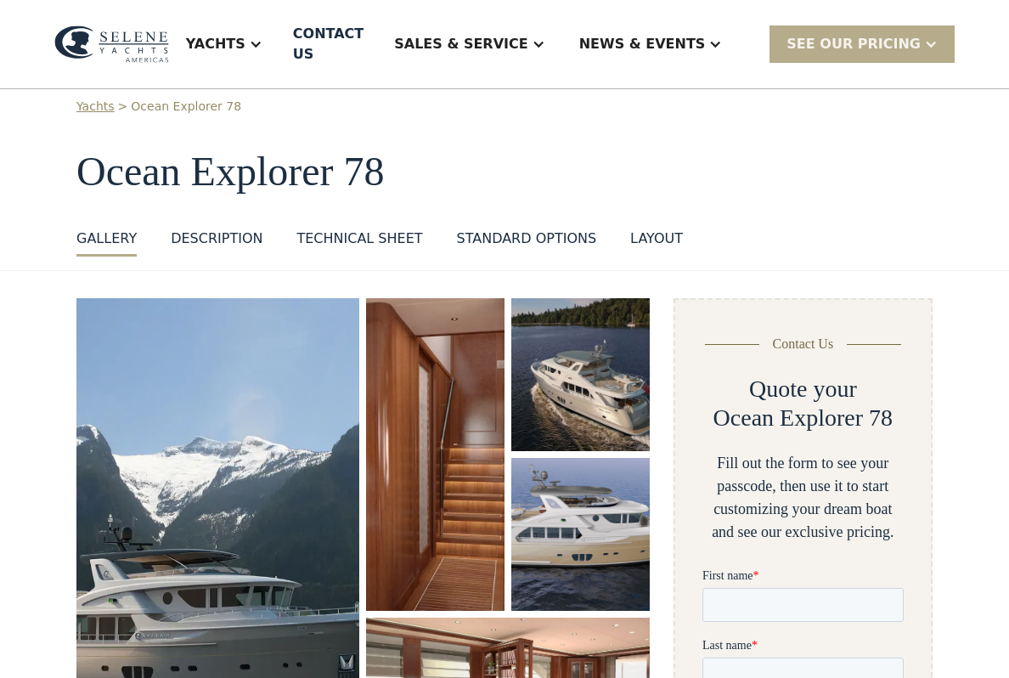
click at [382, 203] on div "Yachts > Ocean Explorer 78 Ocean Explorer 78 GALLERY GALLERY VIRTUAL TOUR DESCR…" at bounding box center [504, 177] width 856 height 159
click at [379, 228] on div "Technical sheet" at bounding box center [359, 238] width 126 height 20
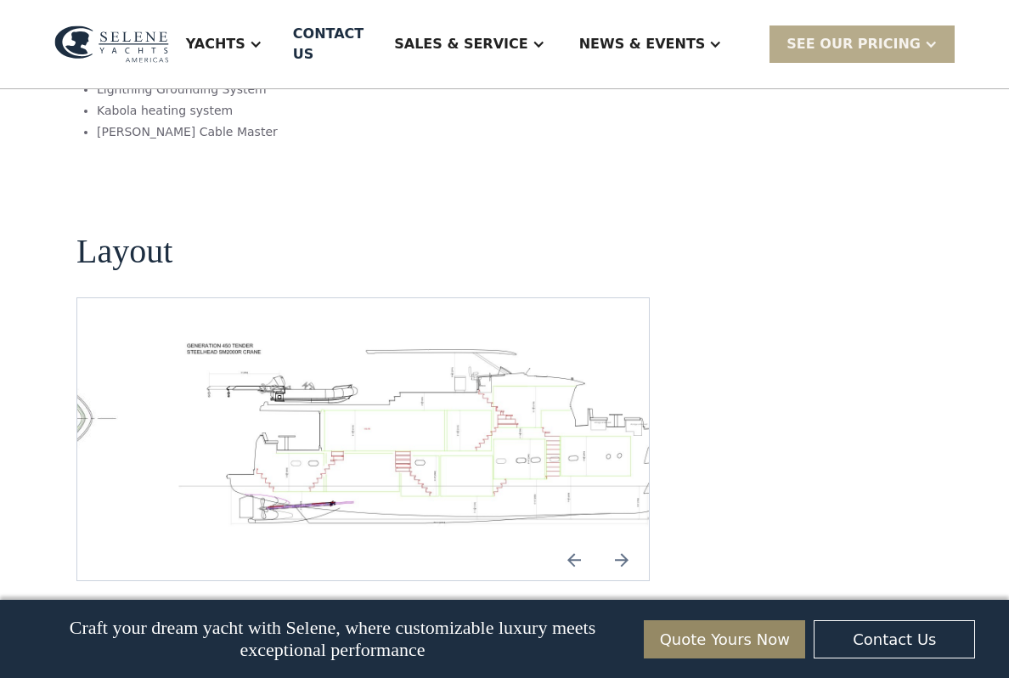
scroll to position [2391, 0]
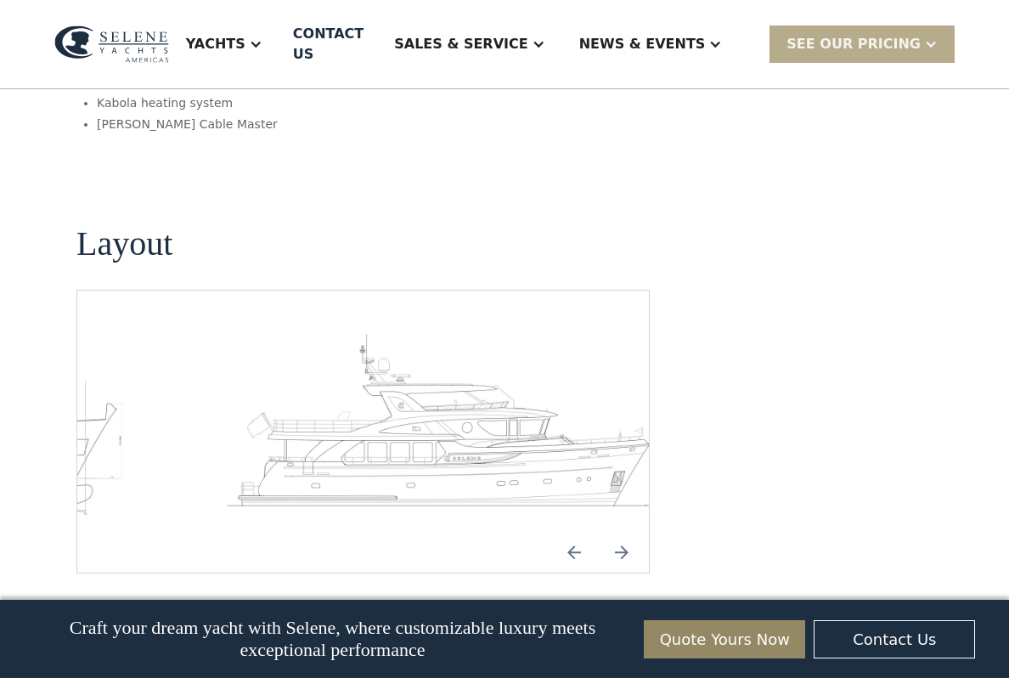
click at [622, 532] on img "Next slide" at bounding box center [621, 552] width 41 height 41
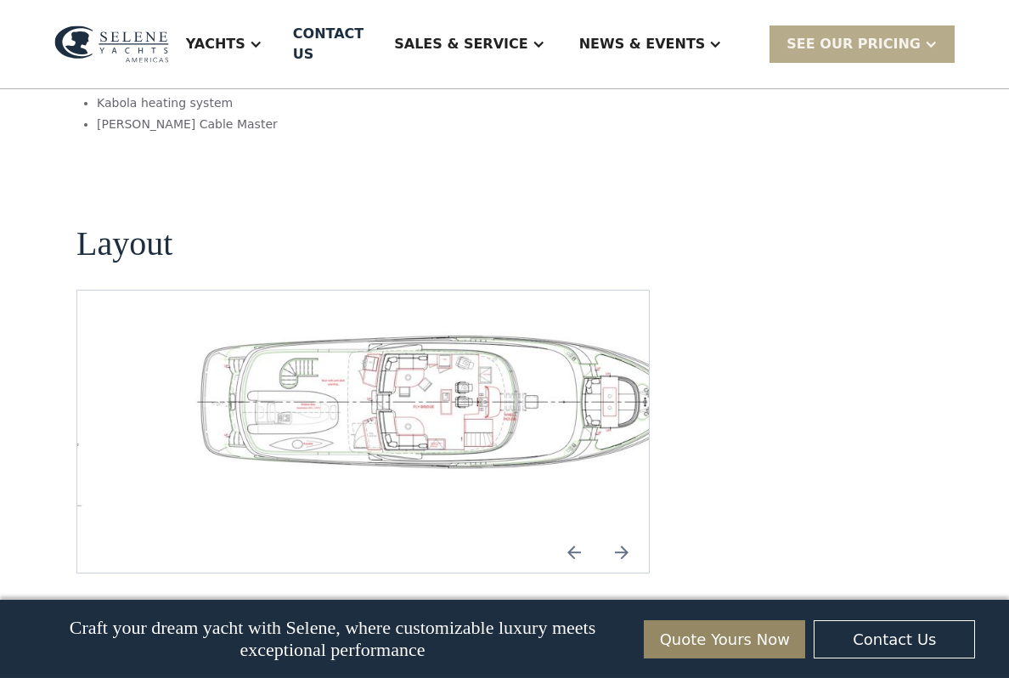
click at [622, 532] on img "Next slide" at bounding box center [621, 552] width 41 height 41
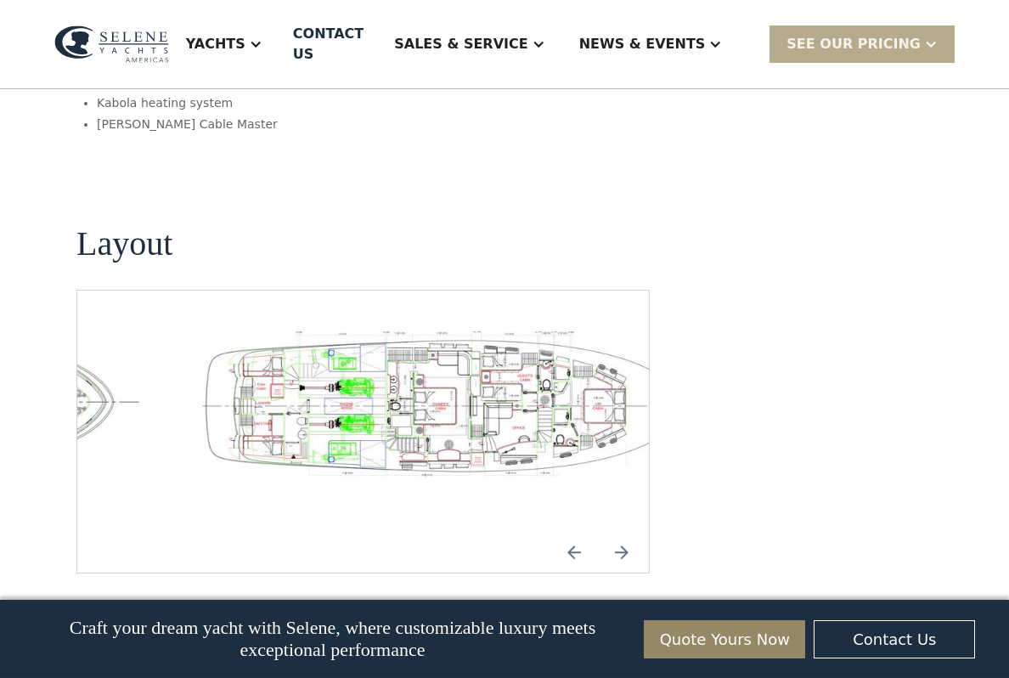
click at [608, 532] on img "Next slide" at bounding box center [621, 552] width 41 height 41
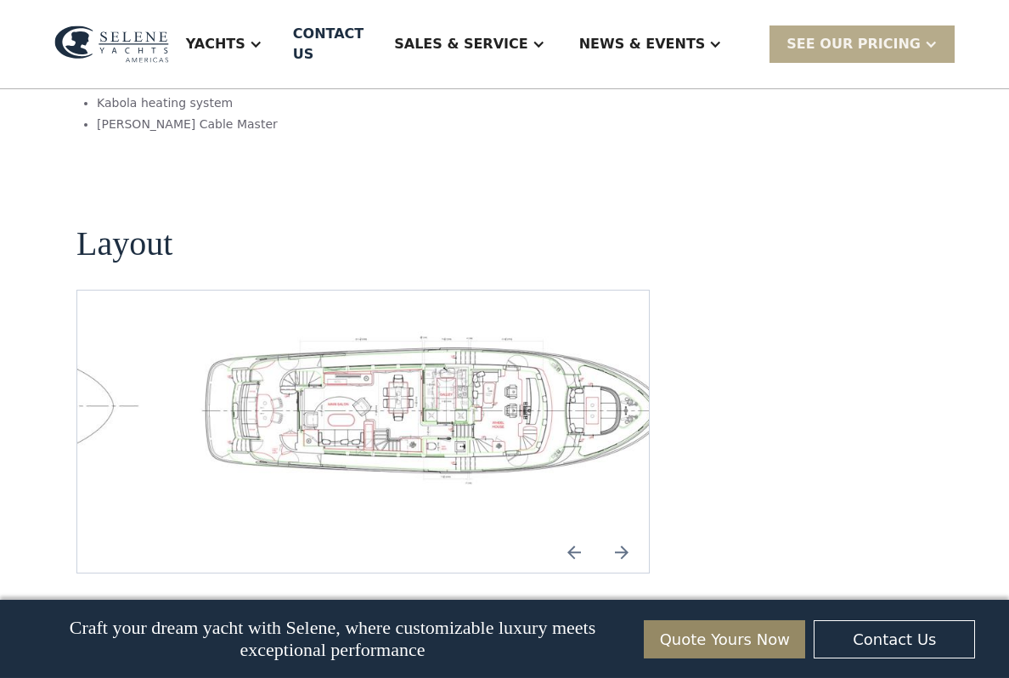
click at [616, 532] on img "Next slide" at bounding box center [621, 552] width 41 height 41
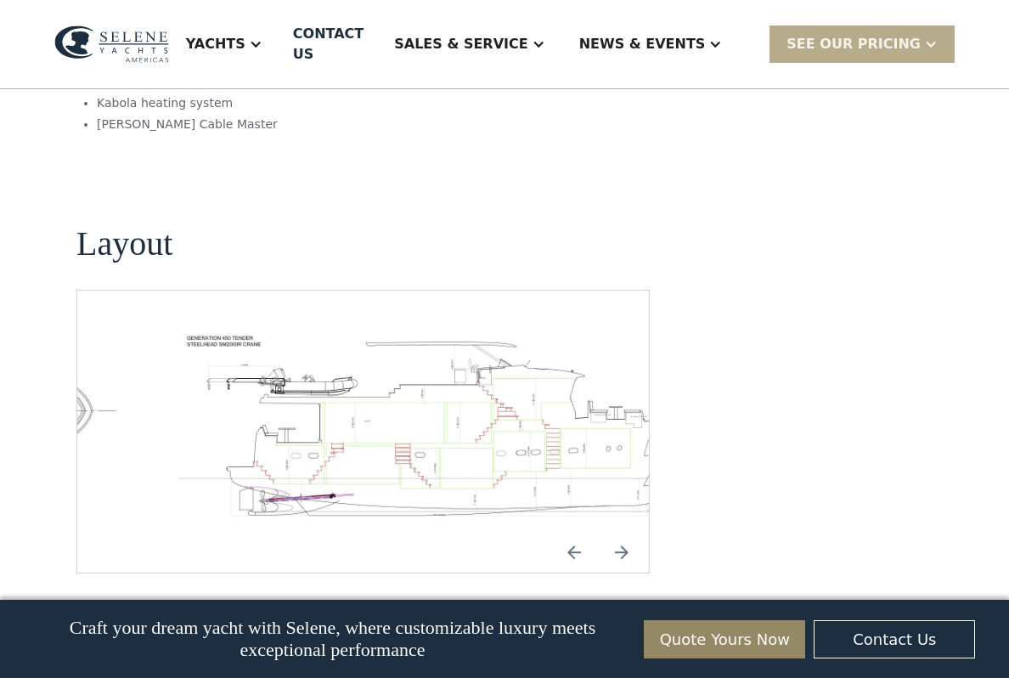
click at [563, 532] on img "Previous slide" at bounding box center [574, 552] width 41 height 41
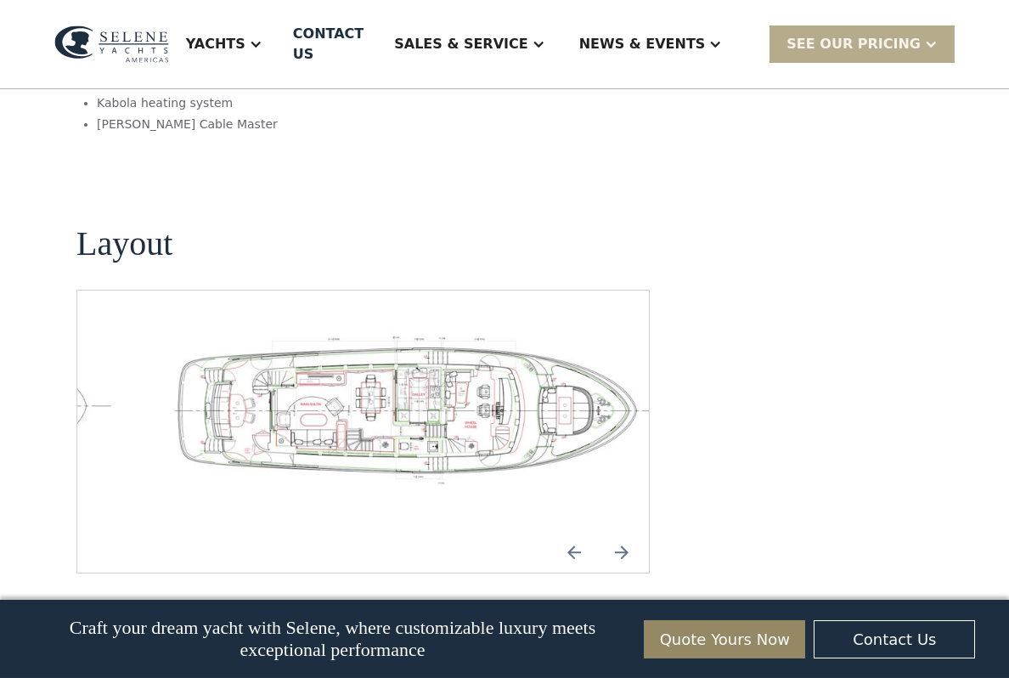
click at [623, 532] on img "Next slide" at bounding box center [621, 552] width 41 height 41
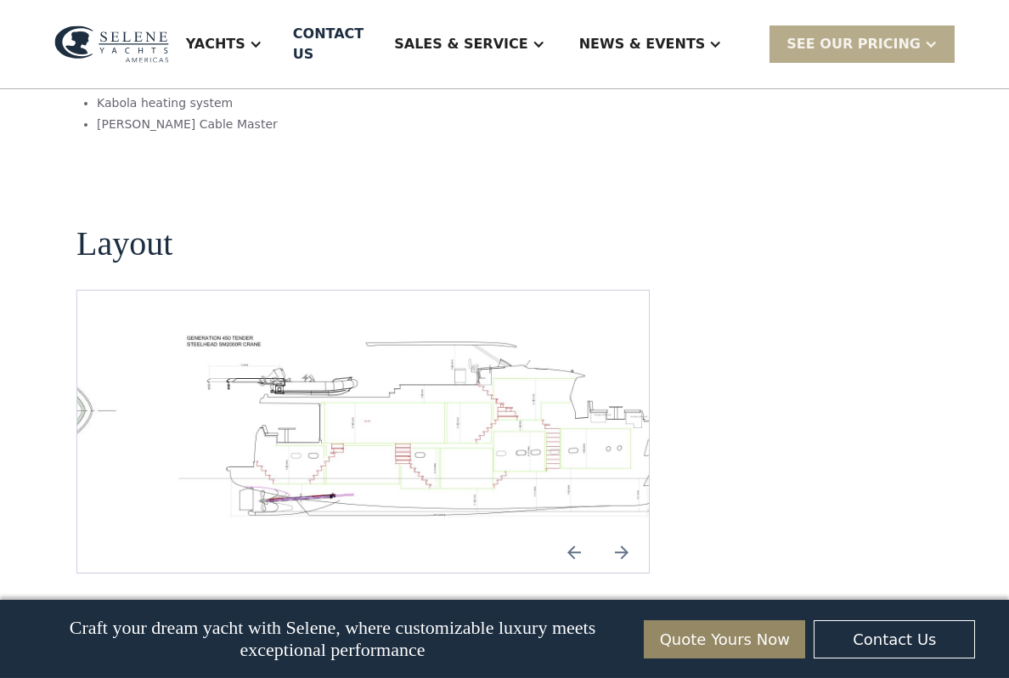
click at [618, 532] on img "Next slide" at bounding box center [621, 552] width 41 height 41
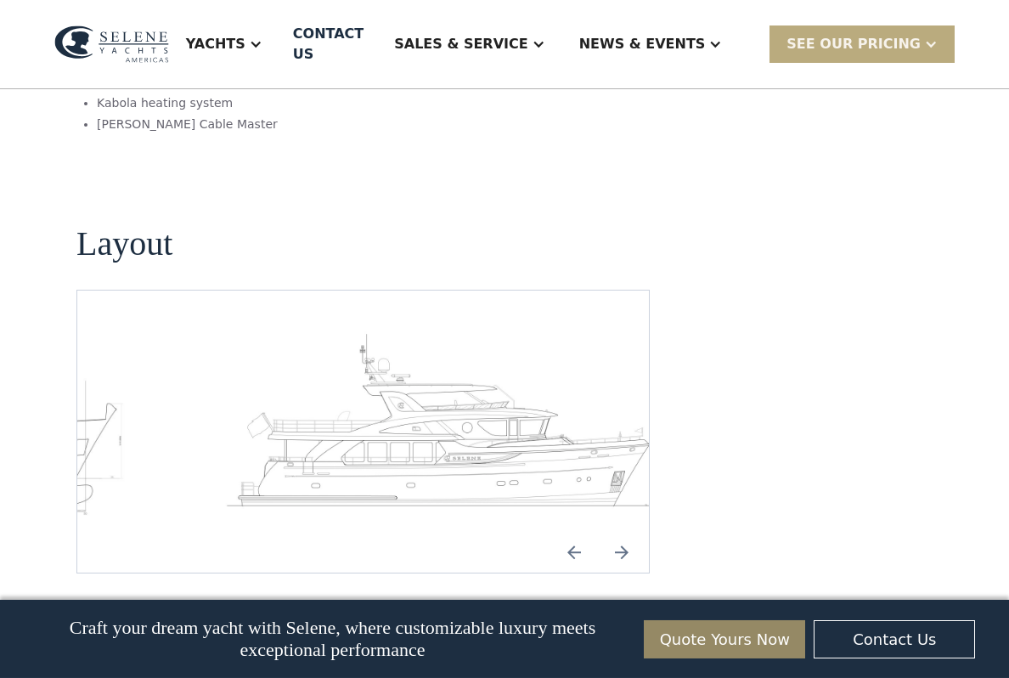
click at [895, 34] on div "SEE Our Pricing" at bounding box center [853, 44] width 134 height 20
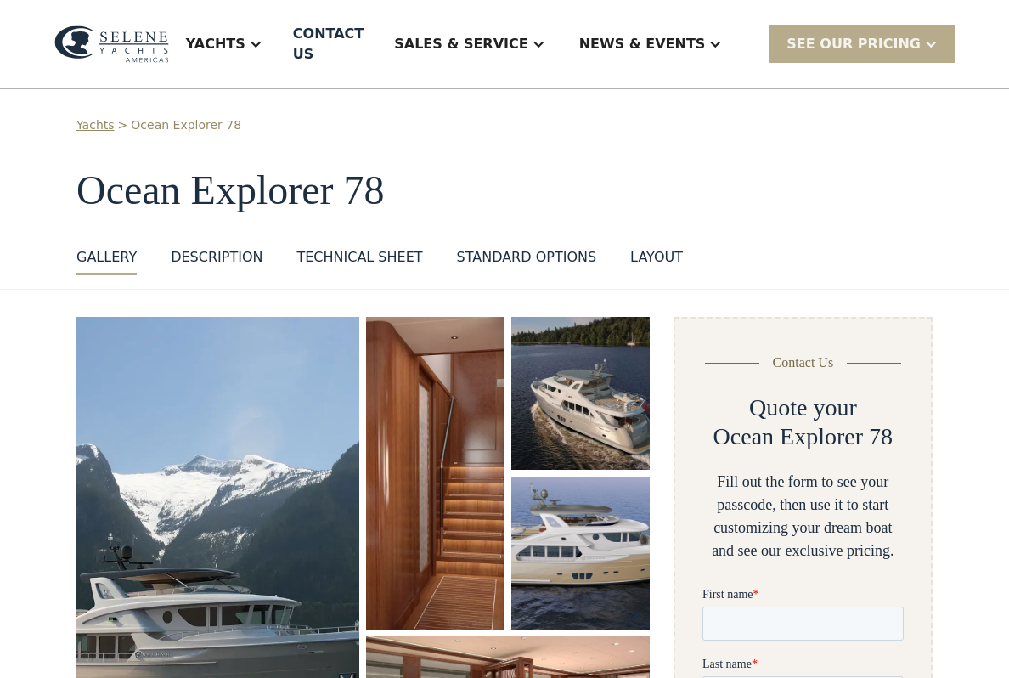
scroll to position [0, 0]
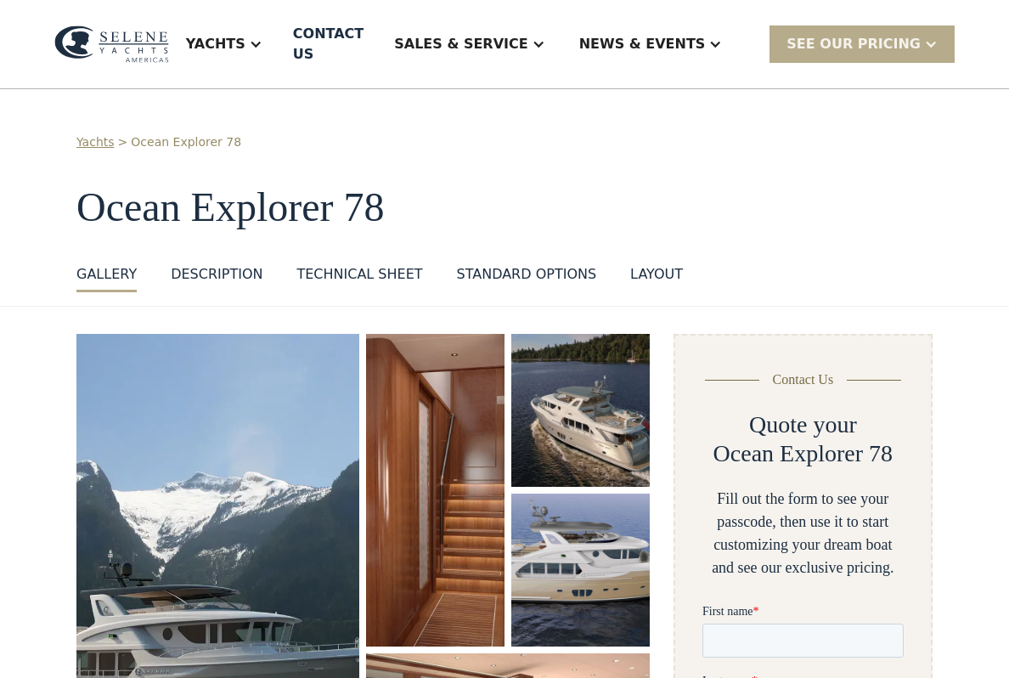
click at [245, 34] on div "Yachts" at bounding box center [215, 44] width 59 height 20
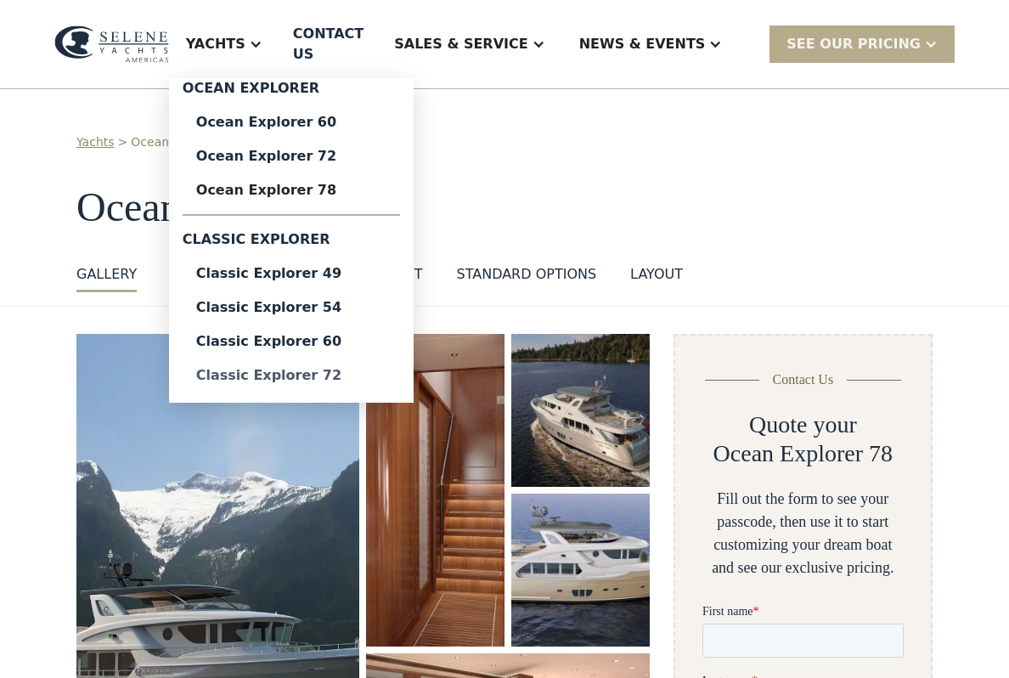
click at [334, 371] on div "Classic Explorer 72" at bounding box center [291, 376] width 190 height 14
